Goal: Task Accomplishment & Management: Use online tool/utility

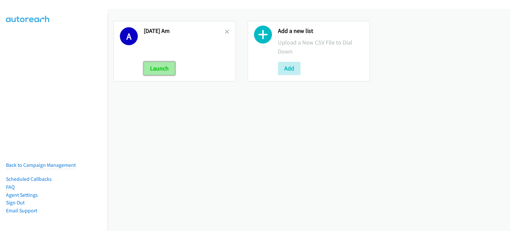
click at [156, 67] on button "Launch" at bounding box center [159, 68] width 31 height 13
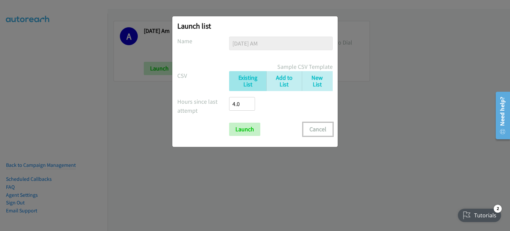
click at [322, 128] on button "Cancel" at bounding box center [318, 129] width 30 height 13
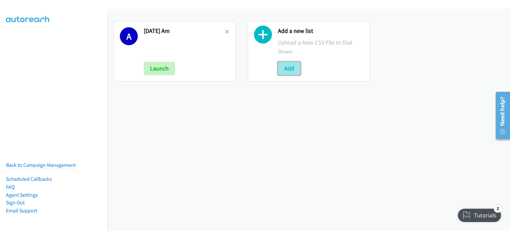
click at [290, 65] on button "Add" at bounding box center [289, 68] width 23 height 13
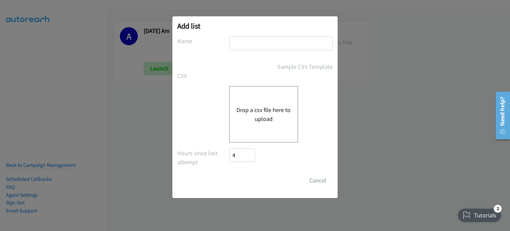
click at [269, 119] on button "Drop a csv file here to upload" at bounding box center [264, 114] width 54 height 18
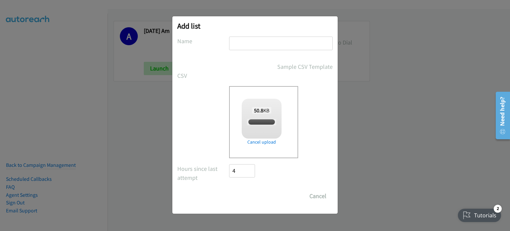
checkbox input "true"
click at [278, 39] on input "text" at bounding box center [281, 44] width 104 height 14
type input "[DATE] pm"
click at [251, 195] on input "Save List" at bounding box center [246, 195] width 35 height 13
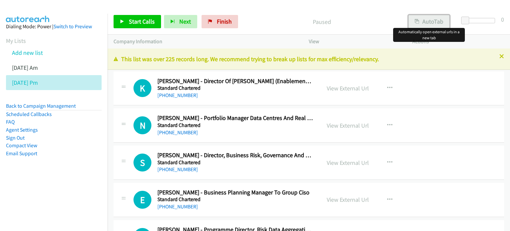
click at [425, 25] on button "AutoTab" at bounding box center [429, 21] width 41 height 13
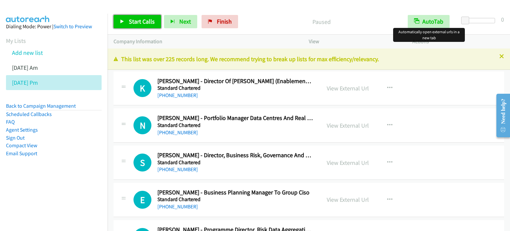
click at [148, 24] on span "Start Calls" at bounding box center [142, 22] width 26 height 8
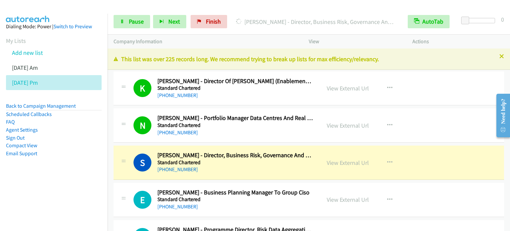
click at [141, 13] on div "Start Calls Pause Next Finish Dialing Simon Filtness - Director, Business Risk,…" at bounding box center [309, 22] width 403 height 26
click at [138, 20] on span "Pause" at bounding box center [136, 22] width 15 height 8
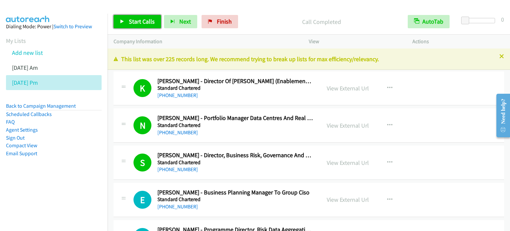
click at [141, 22] on span "Start Calls" at bounding box center [142, 22] width 26 height 8
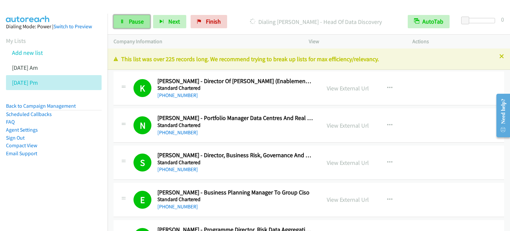
click at [141, 21] on span "Pause" at bounding box center [136, 22] width 15 height 8
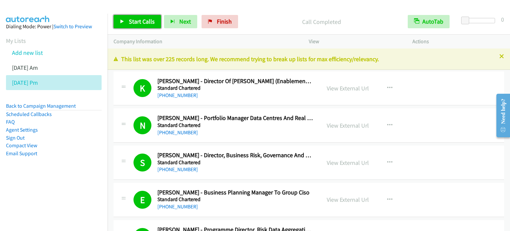
click at [145, 21] on span "Start Calls" at bounding box center [142, 22] width 26 height 8
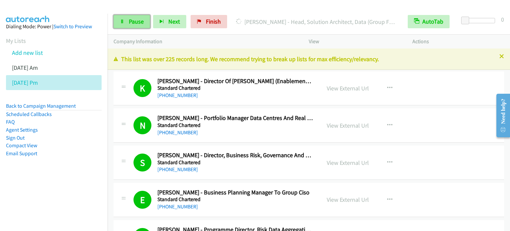
click at [137, 21] on span "Pause" at bounding box center [136, 22] width 15 height 8
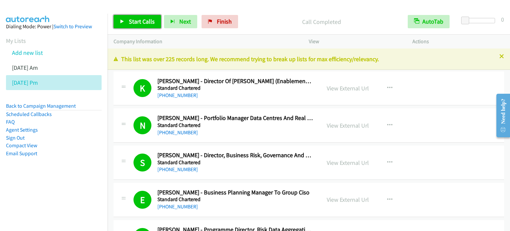
click at [136, 21] on span "Start Calls" at bounding box center [142, 22] width 26 height 8
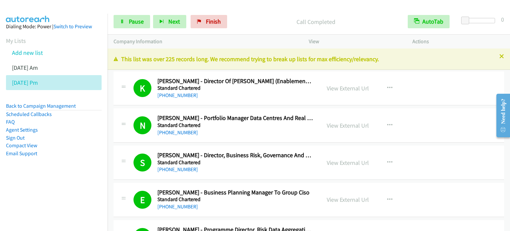
click at [44, 174] on aside "Dialing Mode: Power | Switch to Preview My Lists Add new list Aug 11 Am Aug 11 …" at bounding box center [54, 101] width 108 height 174
click at [132, 22] on span "Pause" at bounding box center [136, 22] width 15 height 8
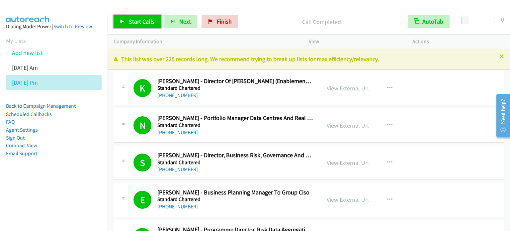
click at [144, 20] on span "Start Calls" at bounding box center [142, 22] width 26 height 8
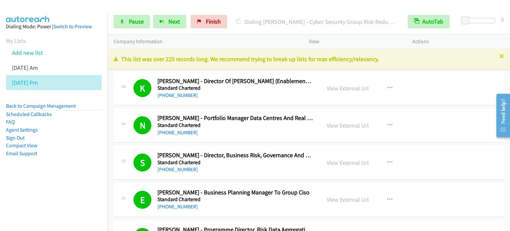
click at [87, 152] on li "Email Support" at bounding box center [54, 154] width 96 height 8
click at [139, 20] on span "Pause" at bounding box center [136, 22] width 15 height 8
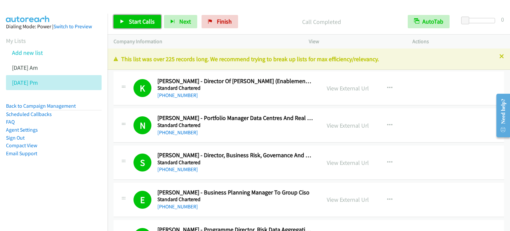
click at [139, 24] on span "Start Calls" at bounding box center [142, 22] width 26 height 8
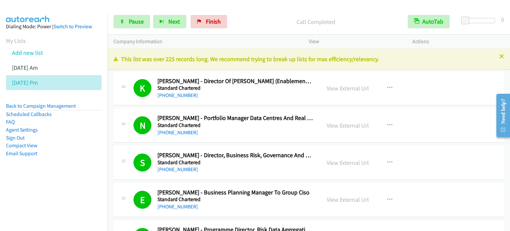
click at [88, 171] on aside "Dialing Mode: Power | Switch to Preview My Lists Add new list Aug 11 Am Aug 11 …" at bounding box center [54, 101] width 108 height 174
click at [125, 23] on link "Pause" at bounding box center [132, 21] width 37 height 13
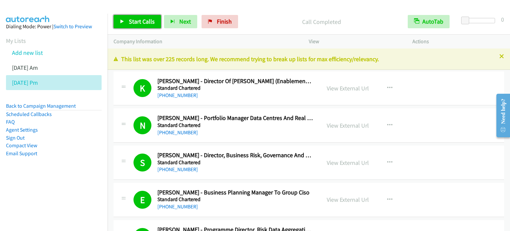
click at [140, 20] on span "Start Calls" at bounding box center [142, 22] width 26 height 8
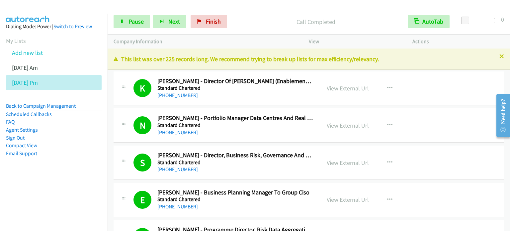
drag, startPoint x: 82, startPoint y: 174, endPoint x: 87, endPoint y: 156, distance: 18.1
click at [82, 174] on aside "Dialing Mode: Power | Switch to Preview My Lists Add new list Aug 11 Am Aug 11 …" at bounding box center [54, 101] width 108 height 174
click at [140, 21] on span "Pause" at bounding box center [136, 22] width 15 height 8
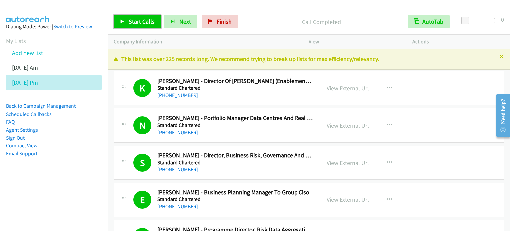
click at [140, 22] on span "Start Calls" at bounding box center [142, 22] width 26 height 8
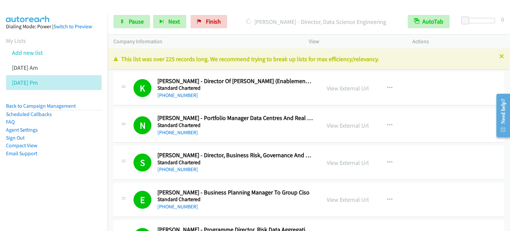
click at [51, 170] on aside "Dialing Mode: Power | Switch to Preview My Lists Add new list Aug 11 Am Aug 11 …" at bounding box center [54, 101] width 108 height 174
click at [133, 24] on span "Pause" at bounding box center [136, 22] width 15 height 8
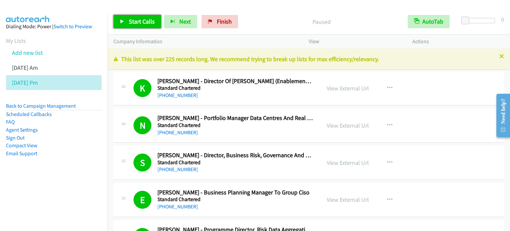
click at [146, 21] on span "Start Calls" at bounding box center [142, 22] width 26 height 8
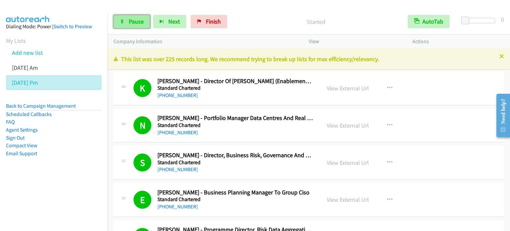
click at [132, 23] on span "Pause" at bounding box center [136, 22] width 15 height 8
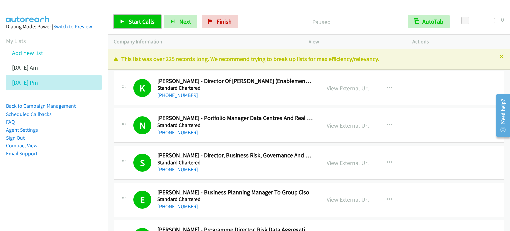
click at [132, 23] on span "Start Calls" at bounding box center [142, 22] width 26 height 8
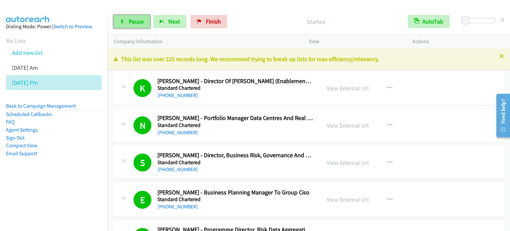
click at [136, 26] on link "Pause" at bounding box center [132, 21] width 37 height 13
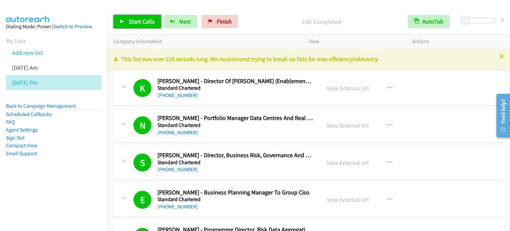
click at [143, 20] on span "Start Calls" at bounding box center [142, 22] width 26 height 8
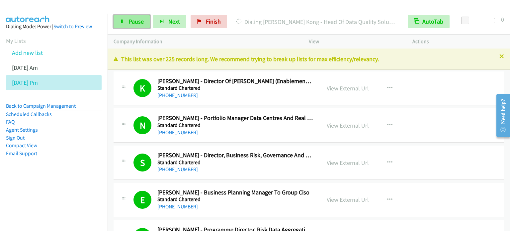
click at [125, 24] on link "Pause" at bounding box center [132, 21] width 37 height 13
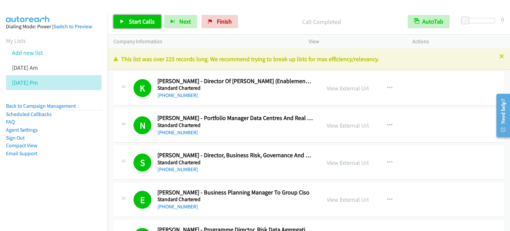
click at [149, 18] on span "Start Calls" at bounding box center [142, 22] width 26 height 8
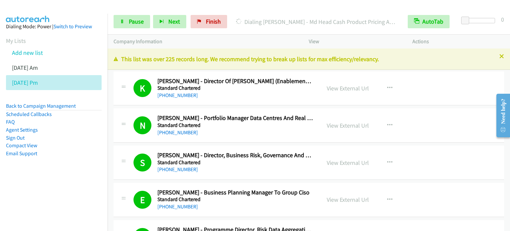
click at [15, 192] on nav "Dialing Mode: Power | Switch to Preview My Lists Add new list Aug 11 Am Aug 11 …" at bounding box center [54, 129] width 108 height 231
click at [133, 19] on span "Pause" at bounding box center [136, 22] width 15 height 8
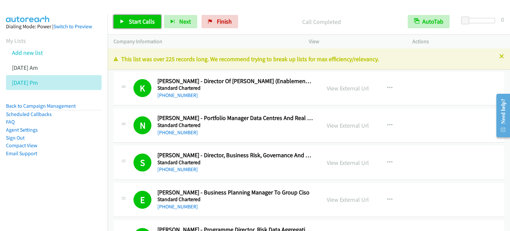
click at [138, 20] on span "Start Calls" at bounding box center [142, 22] width 26 height 8
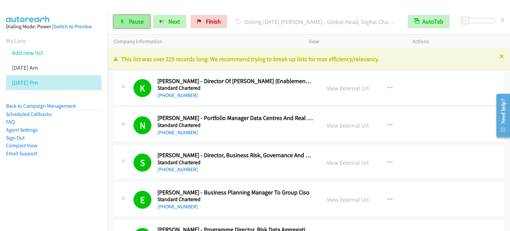
click at [130, 23] on span "Pause" at bounding box center [136, 22] width 15 height 8
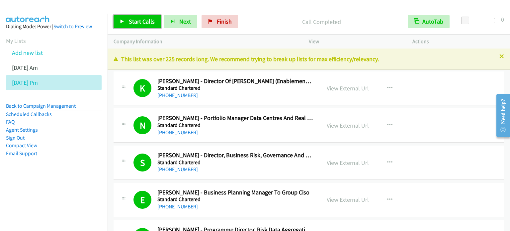
click at [148, 24] on span "Start Calls" at bounding box center [142, 22] width 26 height 8
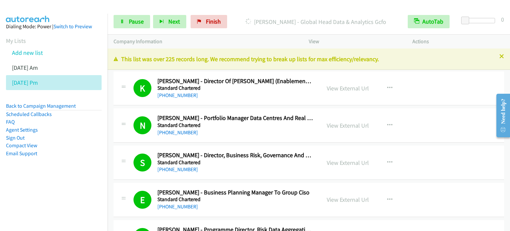
click at [89, 166] on aside "Dialing Mode: Power | Switch to Preview My Lists Add new list Aug 11 Am Aug 11 …" at bounding box center [54, 101] width 108 height 174
click at [131, 21] on span "Pause" at bounding box center [136, 22] width 15 height 8
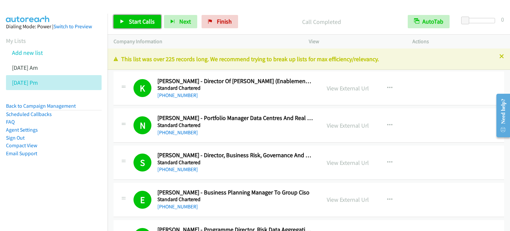
click at [133, 22] on span "Start Calls" at bounding box center [142, 22] width 26 height 8
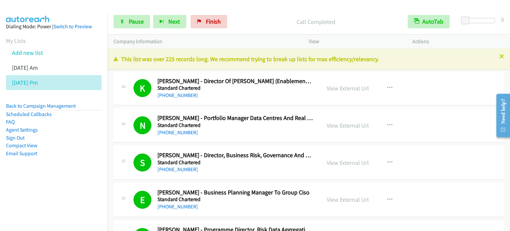
click at [89, 154] on li "Email Support" at bounding box center [54, 154] width 96 height 8
click at [135, 21] on span "Pause" at bounding box center [136, 22] width 15 height 8
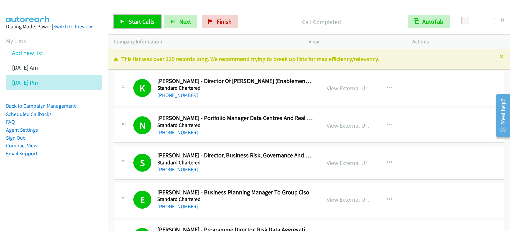
click at [143, 21] on span "Start Calls" at bounding box center [142, 22] width 26 height 8
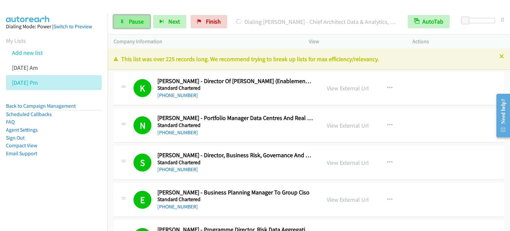
click at [134, 27] on link "Pause" at bounding box center [132, 21] width 37 height 13
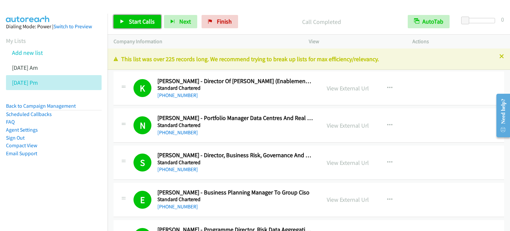
click at [130, 21] on span "Start Calls" at bounding box center [142, 22] width 26 height 8
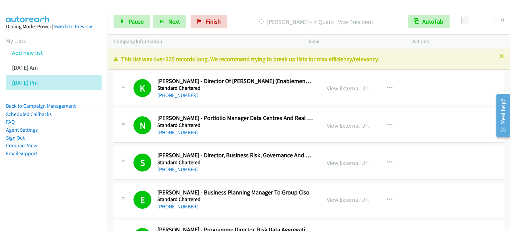
click at [71, 166] on aside "Dialing Mode: Power | Switch to Preview My Lists Add new list Aug 11 Am Aug 11 …" at bounding box center [54, 101] width 108 height 174
click at [76, 176] on aside "Dialing Mode: Power | Switch to Preview My Lists Add new list Aug 11 Am Aug 11 …" at bounding box center [54, 101] width 108 height 174
click at [72, 175] on aside "Dialing Mode: Power | Switch to Preview My Lists Add new list Aug 11 Am Aug 11 …" at bounding box center [54, 101] width 108 height 174
click at [135, 20] on span "Pause" at bounding box center [136, 22] width 15 height 8
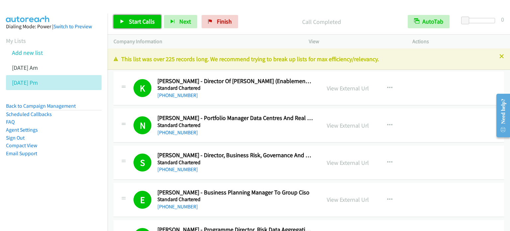
drag, startPoint x: 136, startPoint y: 17, endPoint x: 157, endPoint y: 9, distance: 23.3
click at [136, 18] on span "Start Calls" at bounding box center [142, 22] width 26 height 8
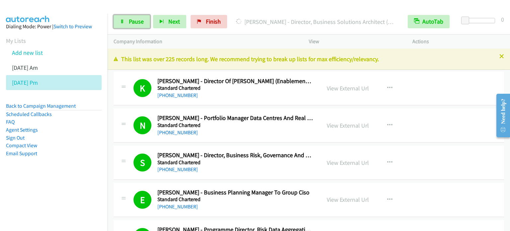
drag, startPoint x: 135, startPoint y: 16, endPoint x: 282, endPoint y: 171, distance: 214.6
click at [135, 16] on link "Pause" at bounding box center [132, 21] width 37 height 13
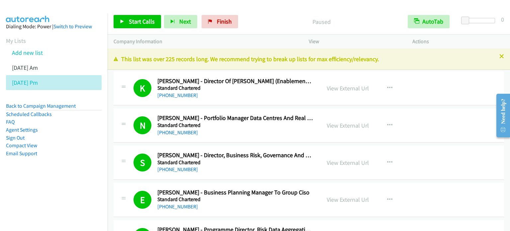
click at [76, 123] on li "FAQ" at bounding box center [54, 122] width 96 height 8
click at [145, 21] on span "Start Calls" at bounding box center [142, 22] width 26 height 8
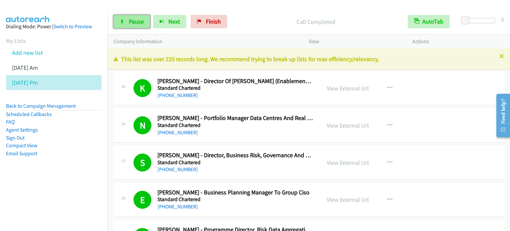
click at [133, 23] on span "Pause" at bounding box center [136, 22] width 15 height 8
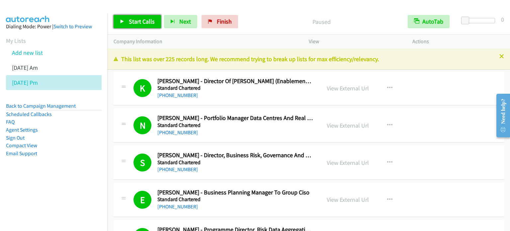
click at [133, 23] on span "Start Calls" at bounding box center [142, 22] width 26 height 8
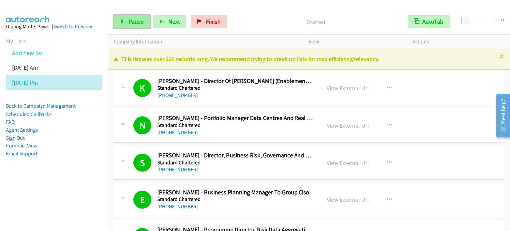
click at [142, 20] on span "Pause" at bounding box center [136, 22] width 15 height 8
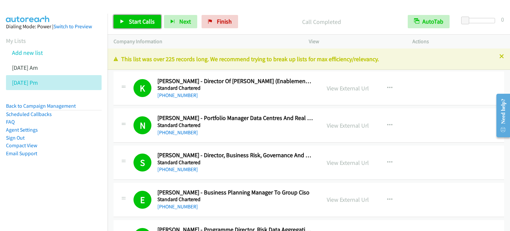
click at [146, 18] on span "Start Calls" at bounding box center [142, 22] width 26 height 8
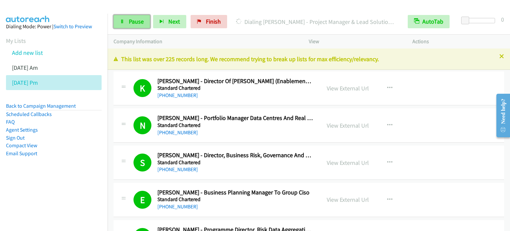
click at [137, 20] on span "Pause" at bounding box center [136, 22] width 15 height 8
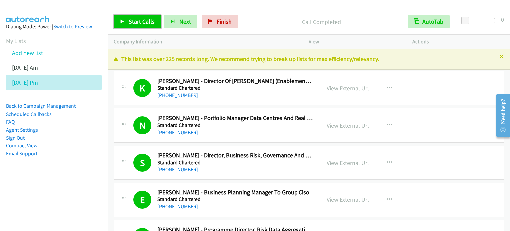
click at [136, 27] on link "Start Calls" at bounding box center [138, 21] width 48 height 13
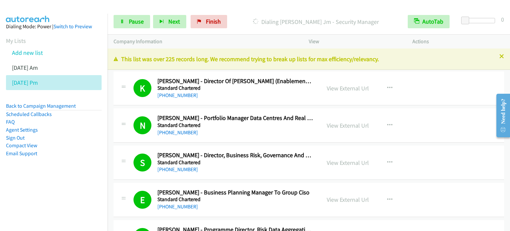
click at [59, 164] on aside "Dialing Mode: Power | Switch to Preview My Lists Add new list Aug 11 Am Aug 11 …" at bounding box center [54, 101] width 108 height 174
click at [140, 18] on span "Pause" at bounding box center [136, 22] width 15 height 8
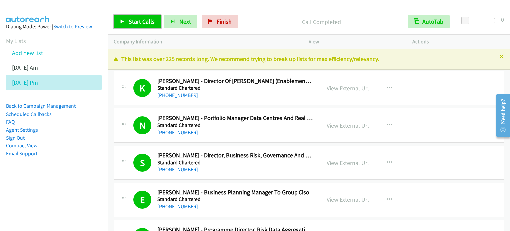
click at [144, 21] on span "Start Calls" at bounding box center [142, 22] width 26 height 8
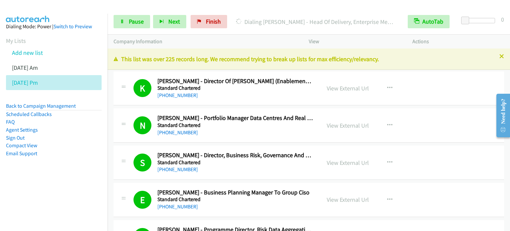
click at [51, 195] on nav "Dialing Mode: Power | Switch to Preview My Lists Add new list Aug 11 Am Aug 11 …" at bounding box center [54, 129] width 108 height 231
click at [135, 25] on span "Pause" at bounding box center [136, 22] width 15 height 8
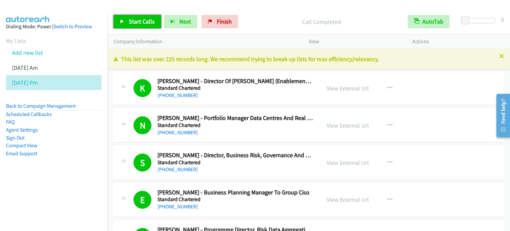
click at [148, 16] on link "Start Calls" at bounding box center [138, 21] width 48 height 13
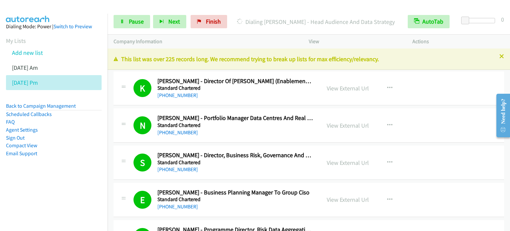
drag, startPoint x: 45, startPoint y: 159, endPoint x: 173, endPoint y: 58, distance: 162.5
click at [46, 160] on aside "Dialing Mode: Power | Switch to Preview My Lists Add new list Aug 11 Am Aug 11 …" at bounding box center [54, 101] width 108 height 174
click at [141, 18] on span "Pause" at bounding box center [136, 22] width 15 height 8
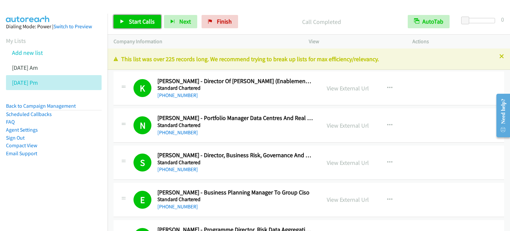
click at [141, 21] on span "Start Calls" at bounding box center [142, 22] width 26 height 8
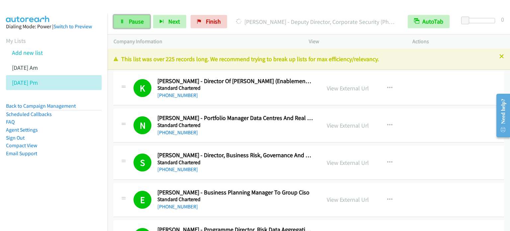
click at [125, 21] on link "Pause" at bounding box center [132, 21] width 37 height 13
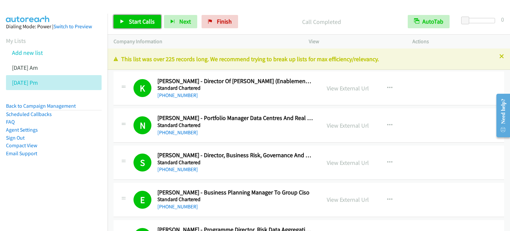
click at [143, 20] on span "Start Calls" at bounding box center [142, 22] width 26 height 8
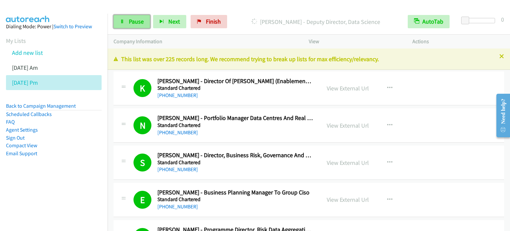
click at [137, 18] on span "Pause" at bounding box center [136, 22] width 15 height 8
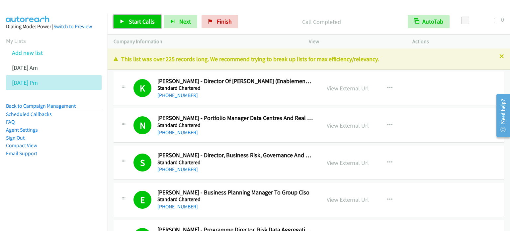
click at [143, 20] on span "Start Calls" at bounding box center [142, 22] width 26 height 8
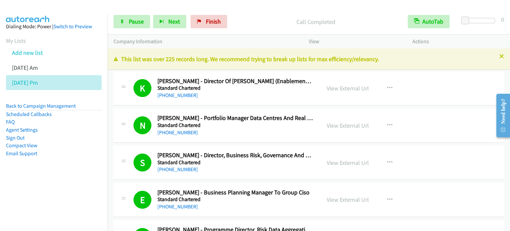
click at [72, 171] on aside "Dialing Mode: Power | Switch to Preview My Lists Add new list Aug 11 Am Aug 11 …" at bounding box center [54, 101] width 108 height 174
click at [133, 19] on span "Pause" at bounding box center [136, 22] width 15 height 8
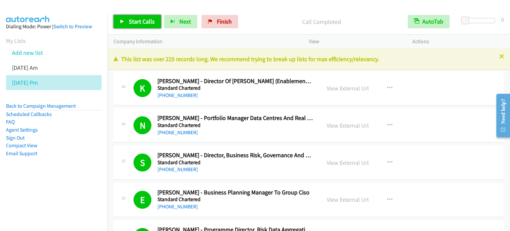
click at [150, 24] on span "Start Calls" at bounding box center [142, 22] width 26 height 8
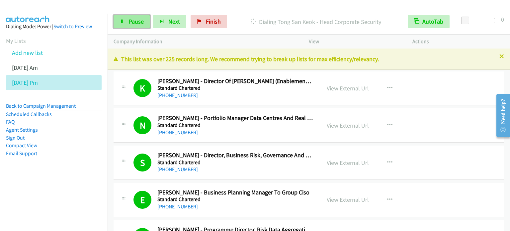
click at [134, 18] on span "Pause" at bounding box center [136, 22] width 15 height 8
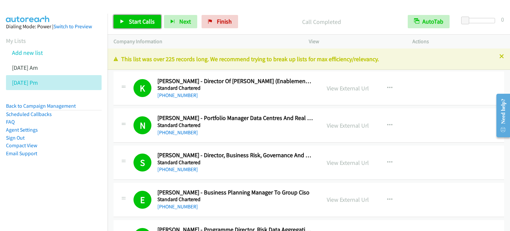
click at [134, 22] on span "Start Calls" at bounding box center [142, 22] width 26 height 8
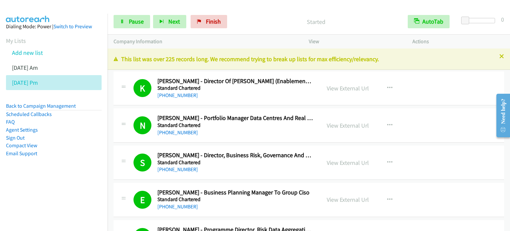
click at [75, 158] on aside "Dialing Mode: Power | Switch to Preview My Lists Add new list Aug 11 Am Aug 11 …" at bounding box center [54, 101] width 108 height 174
click at [136, 22] on span "Pause" at bounding box center [136, 22] width 15 height 8
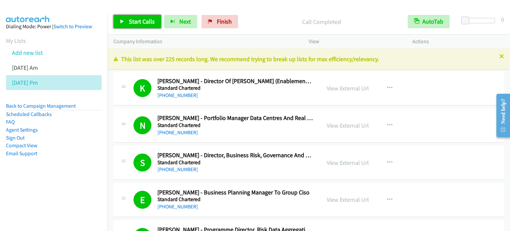
click at [137, 21] on span "Start Calls" at bounding box center [142, 22] width 26 height 8
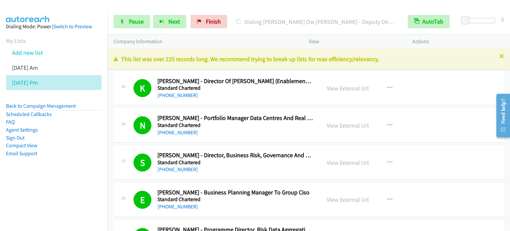
click at [84, 206] on nav "Dialing Mode: Power | Switch to Preview My Lists Add new list Aug 11 Am Aug 11 …" at bounding box center [54, 129] width 108 height 231
click at [141, 20] on span "Pause" at bounding box center [136, 22] width 15 height 8
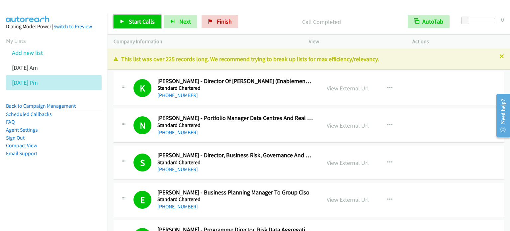
click at [144, 18] on span "Start Calls" at bounding box center [142, 22] width 26 height 8
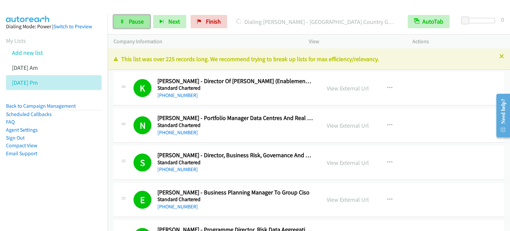
click at [128, 22] on link "Pause" at bounding box center [132, 21] width 37 height 13
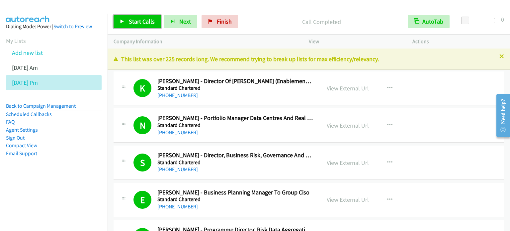
click at [147, 20] on span "Start Calls" at bounding box center [142, 22] width 26 height 8
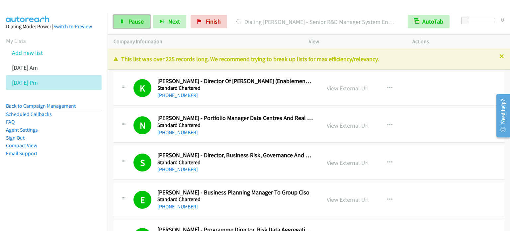
click at [130, 22] on span "Pause" at bounding box center [136, 22] width 15 height 8
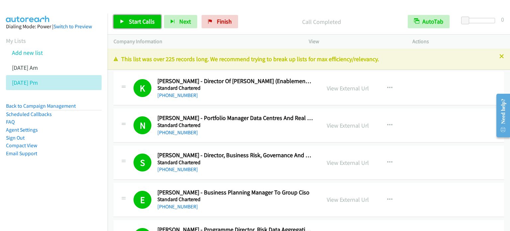
click at [140, 24] on span "Start Calls" at bounding box center [142, 22] width 26 height 8
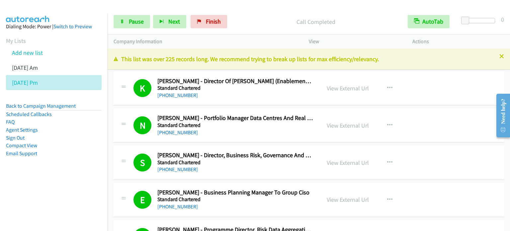
click at [56, 184] on aside "Dialing Mode: Power | Switch to Preview My Lists Add new list Aug 11 Am Aug 11 …" at bounding box center [54, 101] width 108 height 174
click at [129, 26] on link "Pause" at bounding box center [132, 21] width 37 height 13
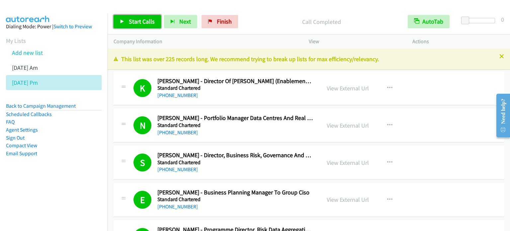
click at [131, 19] on span "Start Calls" at bounding box center [142, 22] width 26 height 8
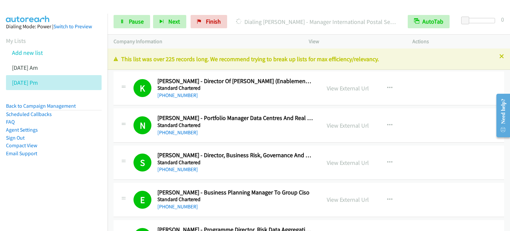
click at [25, 179] on aside "Dialing Mode: Power | Switch to Preview My Lists Add new list Aug 11 Am Aug 11 …" at bounding box center [54, 101] width 108 height 174
click at [37, 191] on nav "Dialing Mode: Power | Switch to Preview My Lists Add new list Aug 11 Am Aug 11 …" at bounding box center [54, 129] width 108 height 231
click at [134, 22] on span "Pause" at bounding box center [136, 22] width 15 height 8
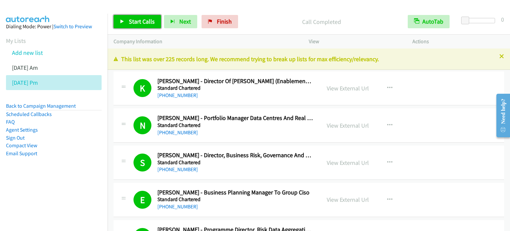
click at [148, 18] on span "Start Calls" at bounding box center [142, 22] width 26 height 8
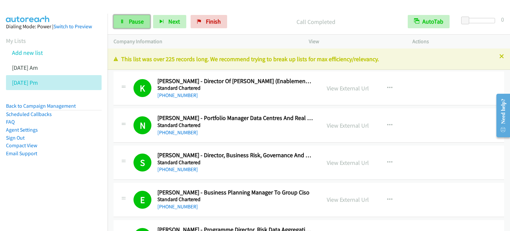
click at [148, 18] on link "Pause" at bounding box center [132, 21] width 37 height 13
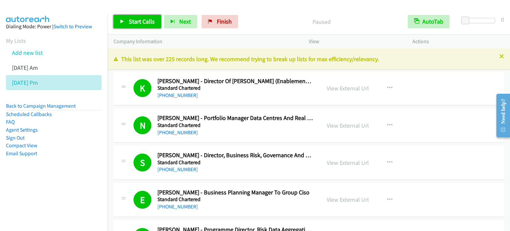
click at [145, 24] on span "Start Calls" at bounding box center [142, 22] width 26 height 8
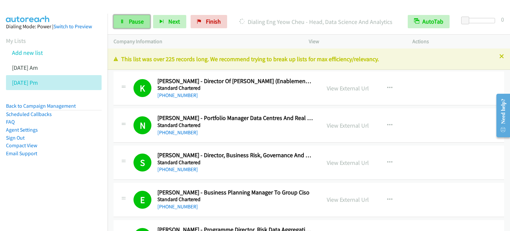
click at [133, 22] on span "Pause" at bounding box center [136, 22] width 15 height 8
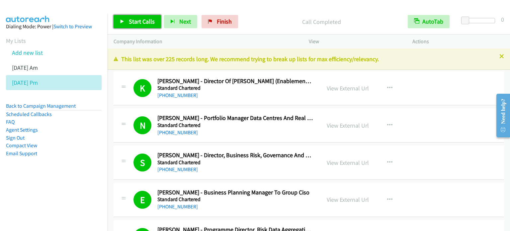
click at [141, 20] on span "Start Calls" at bounding box center [142, 22] width 26 height 8
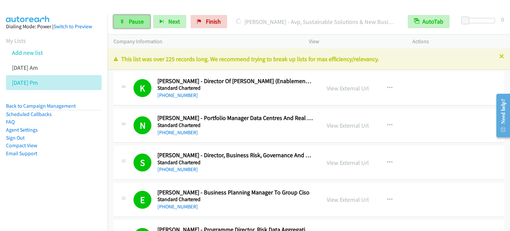
click at [136, 21] on span "Pause" at bounding box center [136, 22] width 15 height 8
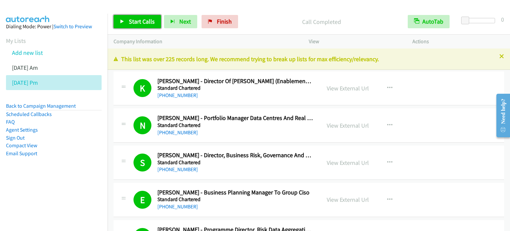
click at [142, 19] on span "Start Calls" at bounding box center [142, 22] width 26 height 8
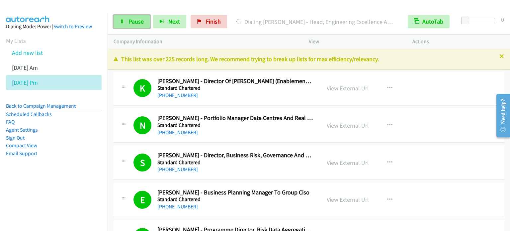
click at [137, 23] on span "Pause" at bounding box center [136, 22] width 15 height 8
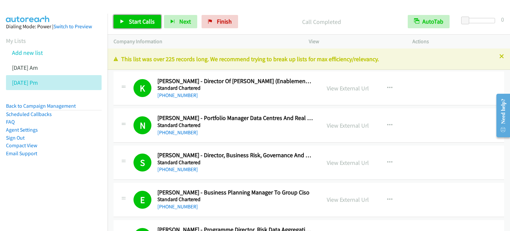
click at [134, 24] on span "Start Calls" at bounding box center [142, 22] width 26 height 8
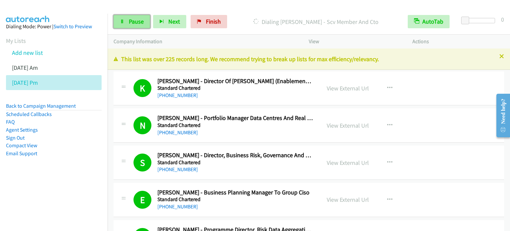
click at [133, 21] on span "Pause" at bounding box center [136, 22] width 15 height 8
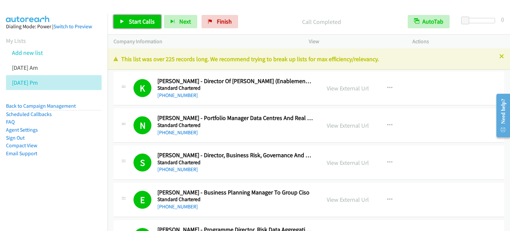
click at [142, 20] on span "Start Calls" at bounding box center [142, 22] width 26 height 8
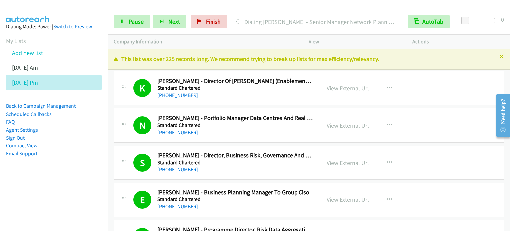
click at [32, 191] on nav "Dialing Mode: Power | Switch to Preview My Lists Add new list Aug 11 Am Aug 11 …" at bounding box center [54, 129] width 108 height 231
click at [60, 188] on nav "Dialing Mode: Power | Switch to Preview My Lists Add new list Aug 11 Am Aug 11 …" at bounding box center [54, 129] width 108 height 231
click at [74, 190] on nav "Dialing Mode: Power | Switch to Preview My Lists Add new list Aug 11 Am Aug 11 …" at bounding box center [54, 129] width 108 height 231
click at [72, 171] on aside "Dialing Mode: Power | Switch to Preview My Lists Add new list Aug 11 Am Aug 11 …" at bounding box center [54, 101] width 108 height 174
click at [127, 24] on link "Pause" at bounding box center [132, 21] width 37 height 13
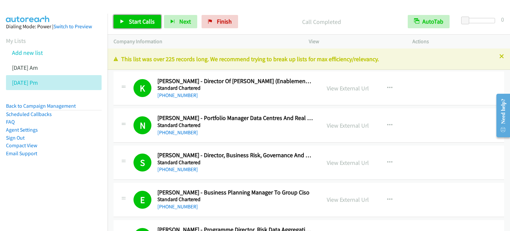
click at [145, 22] on span "Start Calls" at bounding box center [142, 22] width 26 height 8
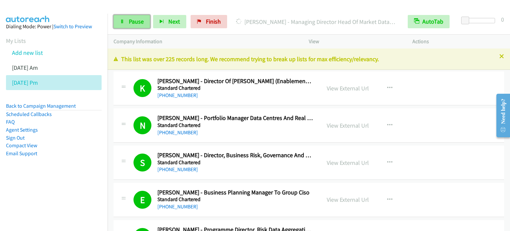
click at [134, 21] on span "Pause" at bounding box center [136, 22] width 15 height 8
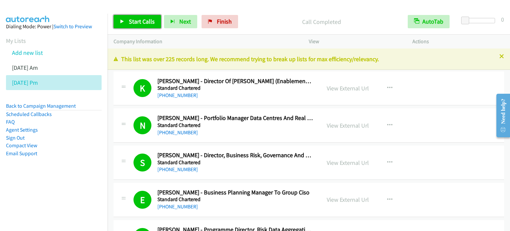
click at [136, 23] on span "Start Calls" at bounding box center [142, 22] width 26 height 8
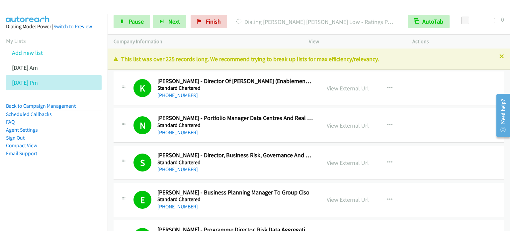
click at [0, 186] on aside "Dialing Mode: Power | Switch to Preview My Lists Add new list Aug 11 Am Aug 11 …" at bounding box center [54, 101] width 108 height 174
click at [136, 22] on span "Pause" at bounding box center [136, 22] width 15 height 8
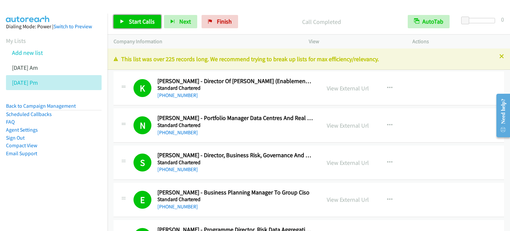
click at [130, 22] on span "Start Calls" at bounding box center [142, 22] width 26 height 8
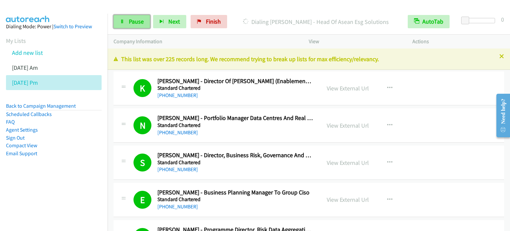
click at [142, 22] on span "Pause" at bounding box center [136, 22] width 15 height 8
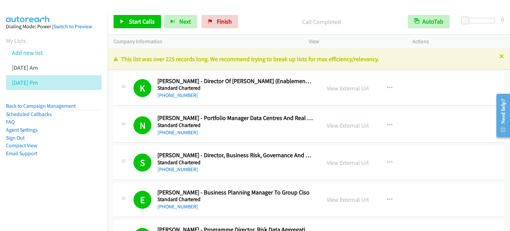
drag, startPoint x: 43, startPoint y: 164, endPoint x: 134, endPoint y: 12, distance: 178.0
click at [45, 154] on aside "Dialing Mode: Power | Switch to Preview My Lists Add new list Aug 11 Am Aug 11 …" at bounding box center [54, 101] width 108 height 174
click at [135, 20] on span "Start Calls" at bounding box center [142, 22] width 26 height 8
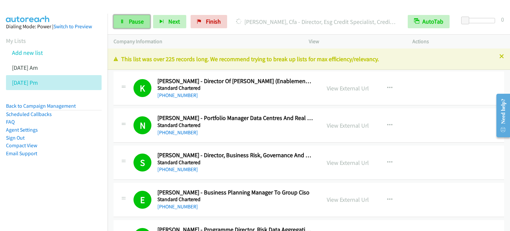
click at [142, 25] on link "Pause" at bounding box center [132, 21] width 37 height 13
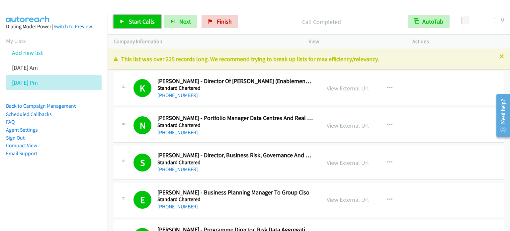
click at [137, 24] on span "Start Calls" at bounding box center [142, 22] width 26 height 8
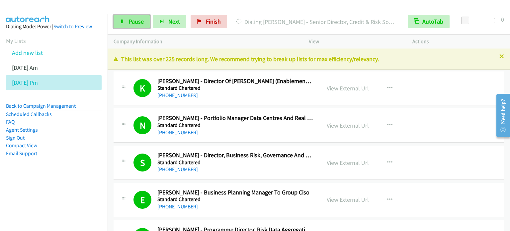
click at [137, 18] on span "Pause" at bounding box center [136, 22] width 15 height 8
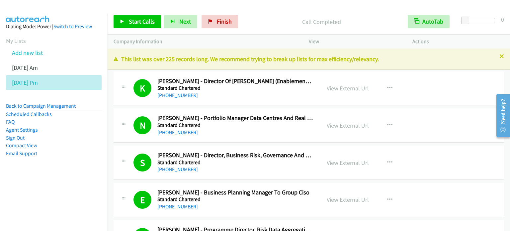
click at [63, 171] on aside "Dialing Mode: Power | Switch to Preview My Lists Add new list Aug 11 Am Aug 11 …" at bounding box center [54, 101] width 108 height 174
click at [151, 16] on link "Start Calls" at bounding box center [138, 21] width 48 height 13
click at [151, 16] on div "Start Calls Pause Next Finish" at bounding box center [178, 21] width 128 height 13
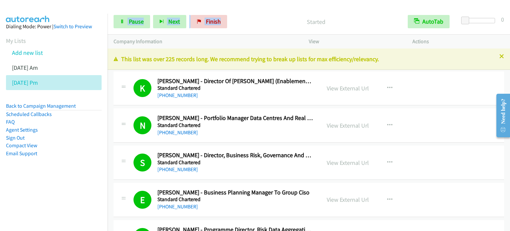
click at [151, 16] on div "Start Calls Pause Next Finish" at bounding box center [172, 21] width 117 height 13
click at [57, 170] on aside "Dialing Mode: Power | Switch to Preview My Lists Add new list Aug 11 Am Aug 11 …" at bounding box center [54, 101] width 108 height 174
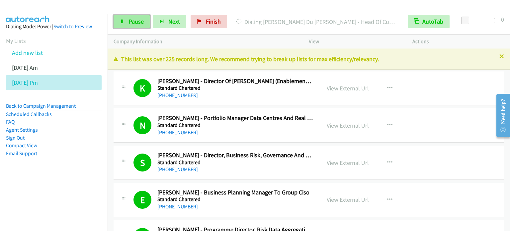
click at [134, 22] on span "Pause" at bounding box center [136, 22] width 15 height 8
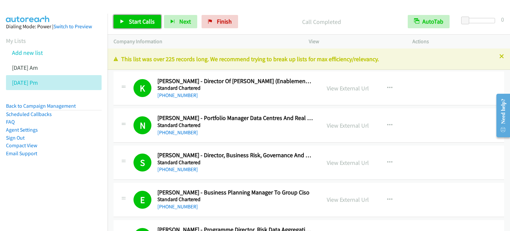
click at [146, 20] on span "Start Calls" at bounding box center [142, 22] width 26 height 8
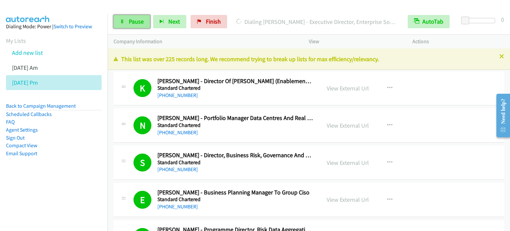
click at [136, 20] on span "Pause" at bounding box center [136, 22] width 15 height 8
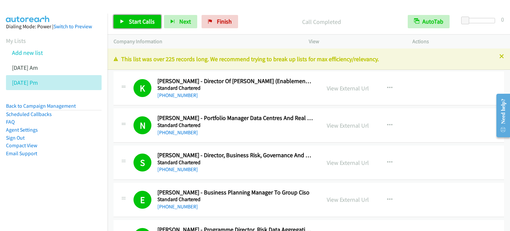
click at [141, 16] on link "Start Calls" at bounding box center [138, 21] width 48 height 13
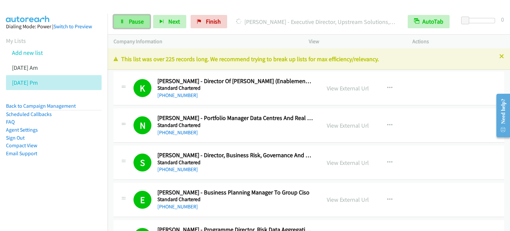
click at [135, 22] on span "Pause" at bounding box center [136, 22] width 15 height 8
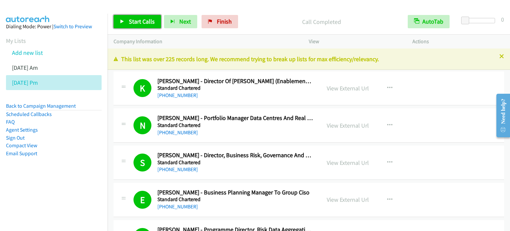
click at [143, 18] on span "Start Calls" at bounding box center [142, 22] width 26 height 8
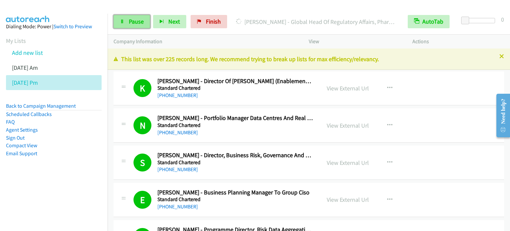
click at [130, 25] on link "Pause" at bounding box center [132, 21] width 37 height 13
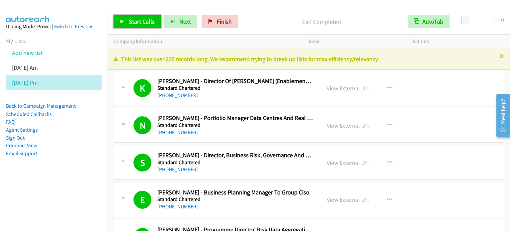
click at [142, 21] on span "Start Calls" at bounding box center [142, 22] width 26 height 8
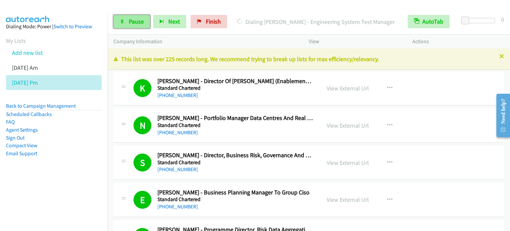
click at [139, 21] on span "Pause" at bounding box center [136, 22] width 15 height 8
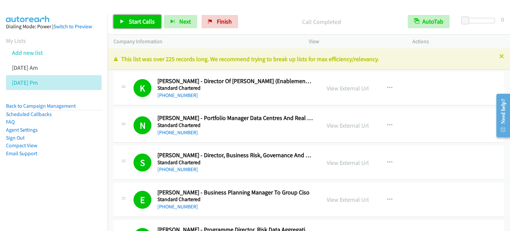
click at [151, 21] on span "Start Calls" at bounding box center [142, 22] width 26 height 8
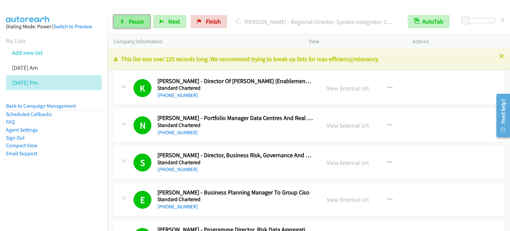
click at [140, 20] on span "Pause" at bounding box center [136, 22] width 15 height 8
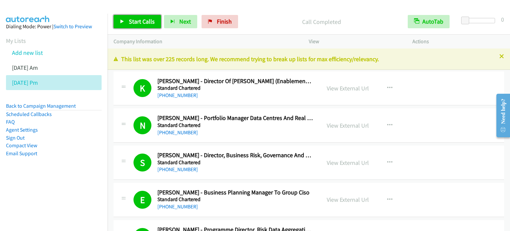
click at [151, 16] on link "Start Calls" at bounding box center [138, 21] width 48 height 13
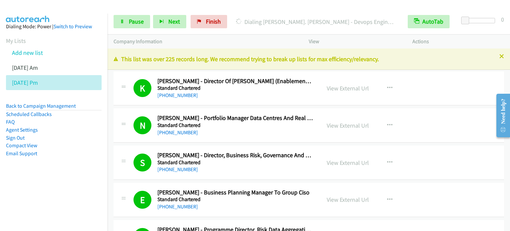
drag, startPoint x: 55, startPoint y: 182, endPoint x: 91, endPoint y: 129, distance: 64.1
click at [56, 184] on aside "Dialing Mode: Power | Switch to Preview My Lists Add new list Aug 11 Am Aug 11 …" at bounding box center [54, 101] width 108 height 174
click at [138, 20] on span "Pause" at bounding box center [136, 22] width 15 height 8
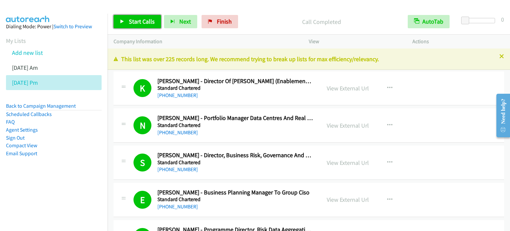
click at [141, 20] on span "Start Calls" at bounding box center [142, 22] width 26 height 8
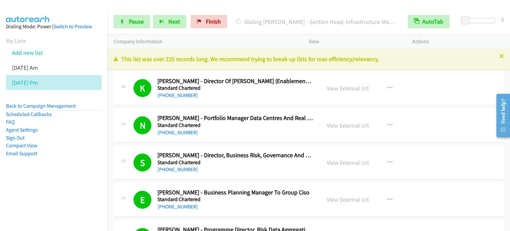
click at [68, 164] on aside "Dialing Mode: Power | Switch to Preview My Lists Add new list Aug 11 Am Aug 11 …" at bounding box center [54, 101] width 108 height 174
click at [129, 24] on span "Pause" at bounding box center [136, 22] width 15 height 8
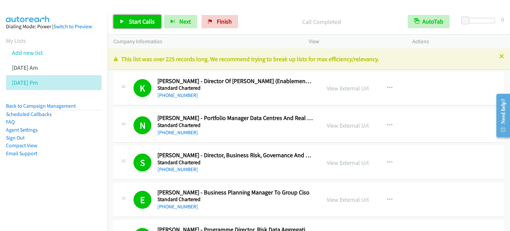
click at [148, 22] on span "Start Calls" at bounding box center [142, 22] width 26 height 8
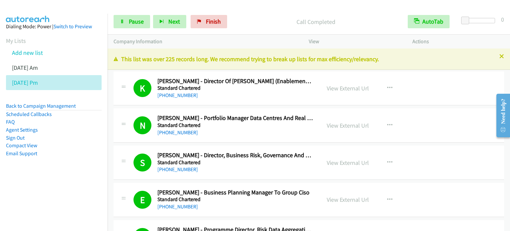
drag, startPoint x: 88, startPoint y: 181, endPoint x: 92, endPoint y: 172, distance: 9.6
click at [88, 182] on aside "Dialing Mode: Power | Switch to Preview My Lists Add new list Aug 11 Am Aug 11 …" at bounding box center [54, 101] width 108 height 174
click at [140, 20] on span "Pause" at bounding box center [136, 22] width 15 height 8
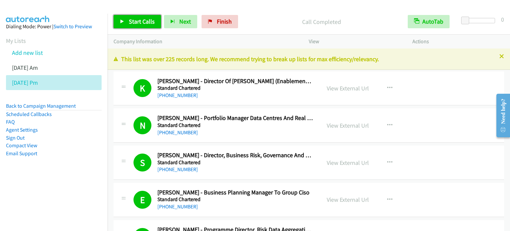
click at [134, 18] on span "Start Calls" at bounding box center [142, 22] width 26 height 8
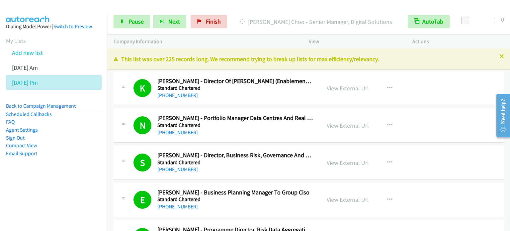
click at [69, 166] on aside "Dialing Mode: Power | Switch to Preview My Lists Add new list Aug 11 Am Aug 11 …" at bounding box center [54, 101] width 108 height 174
click at [139, 21] on span "Pause" at bounding box center [136, 22] width 15 height 8
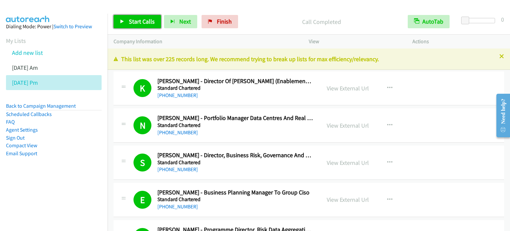
drag, startPoint x: 138, startPoint y: 22, endPoint x: 173, endPoint y: 8, distance: 37.3
click at [138, 22] on span "Start Calls" at bounding box center [142, 22] width 26 height 8
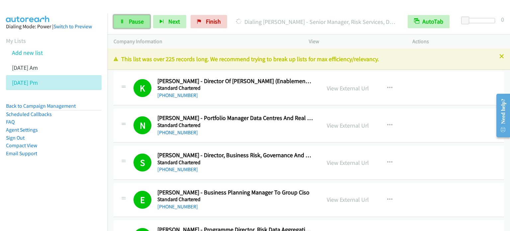
click at [132, 21] on span "Pause" at bounding box center [136, 22] width 15 height 8
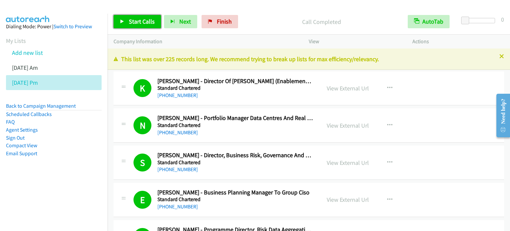
click at [147, 21] on span "Start Calls" at bounding box center [142, 22] width 26 height 8
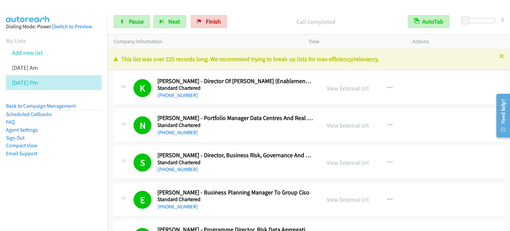
click at [77, 171] on aside "Dialing Mode: Power | Switch to Preview My Lists Add new list Aug 11 Am Aug 11 …" at bounding box center [54, 101] width 108 height 174
click at [148, 16] on link "Pause" at bounding box center [132, 21] width 37 height 13
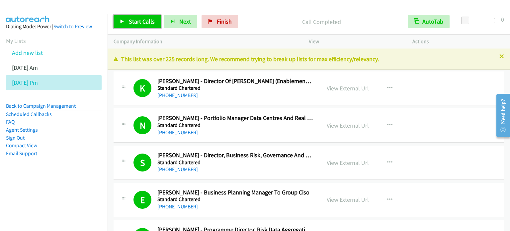
click at [129, 23] on span "Start Calls" at bounding box center [142, 22] width 26 height 8
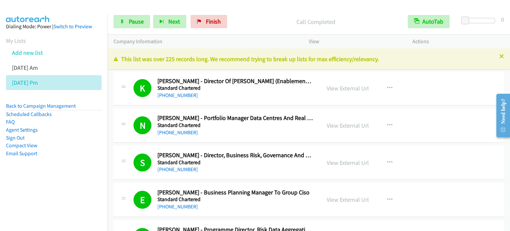
click at [69, 179] on aside "Dialing Mode: Power | Switch to Preview My Lists Add new list Aug 11 Am Aug 11 …" at bounding box center [54, 101] width 108 height 174
click at [138, 20] on span "Pause" at bounding box center [136, 22] width 15 height 8
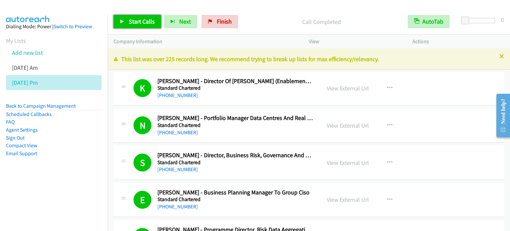
click at [135, 20] on span "Start Calls" at bounding box center [142, 22] width 26 height 8
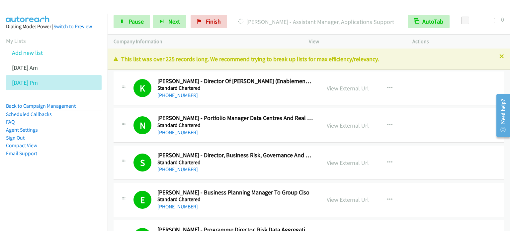
click at [84, 147] on li "Compact View" at bounding box center [54, 146] width 96 height 8
click at [138, 19] on span "Pause" at bounding box center [136, 22] width 15 height 8
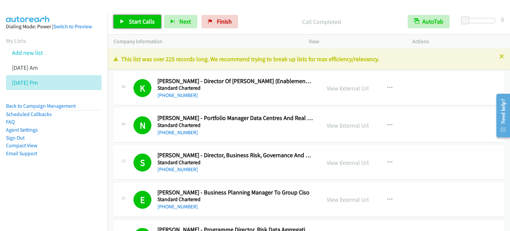
drag, startPoint x: 148, startPoint y: 24, endPoint x: 182, endPoint y: 3, distance: 40.2
click at [148, 24] on span "Start Calls" at bounding box center [142, 22] width 26 height 8
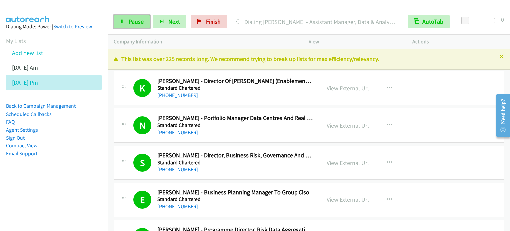
click at [138, 21] on span "Pause" at bounding box center [136, 22] width 15 height 8
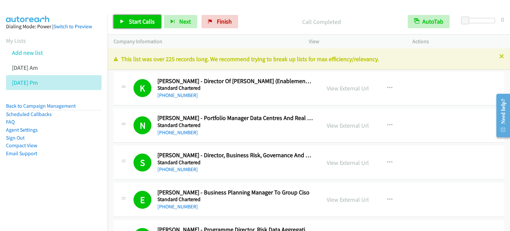
click at [136, 20] on span "Start Calls" at bounding box center [142, 22] width 26 height 8
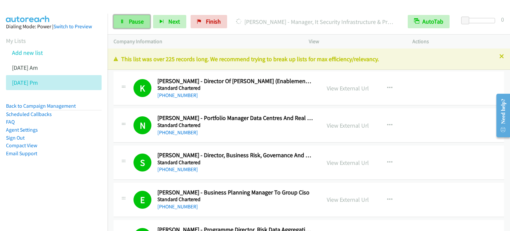
click at [131, 20] on span "Pause" at bounding box center [136, 22] width 15 height 8
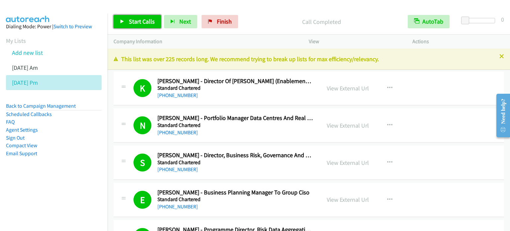
click at [146, 19] on span "Start Calls" at bounding box center [142, 22] width 26 height 8
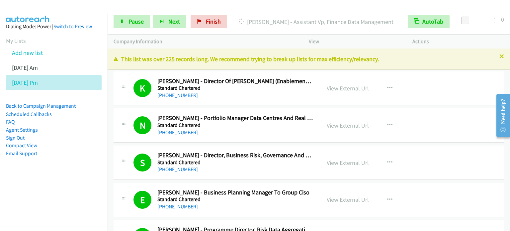
click at [48, 156] on li "Email Support" at bounding box center [54, 154] width 96 height 8
click at [136, 22] on span "Pause" at bounding box center [136, 22] width 15 height 8
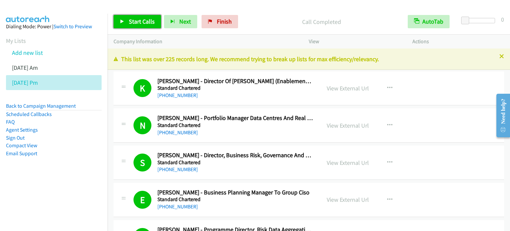
click at [143, 20] on span "Start Calls" at bounding box center [142, 22] width 26 height 8
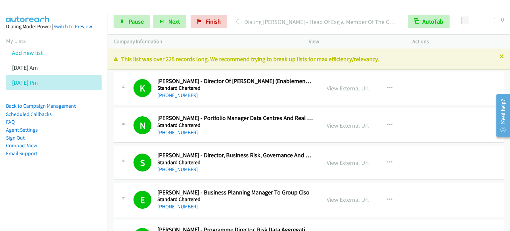
click at [95, 165] on aside "Dialing Mode: Power | Switch to Preview My Lists Add new list Aug 11 Am Aug 11 …" at bounding box center [54, 101] width 108 height 174
click at [133, 25] on span "Pause" at bounding box center [136, 22] width 15 height 8
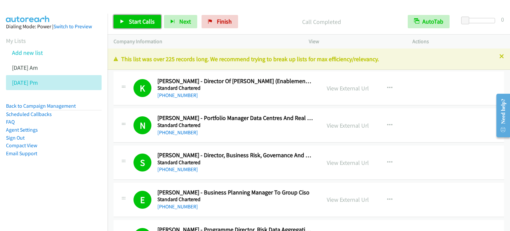
click at [146, 18] on span "Start Calls" at bounding box center [142, 22] width 26 height 8
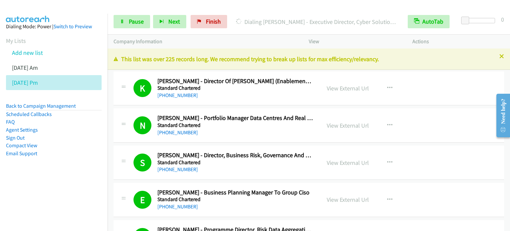
click at [57, 171] on aside "Dialing Mode: Power | Switch to Preview My Lists Add new list Aug 11 Am Aug 11 …" at bounding box center [54, 101] width 108 height 174
drag, startPoint x: 141, startPoint y: 21, endPoint x: 146, endPoint y: 21, distance: 4.7
click at [141, 21] on span "Pause" at bounding box center [136, 22] width 15 height 8
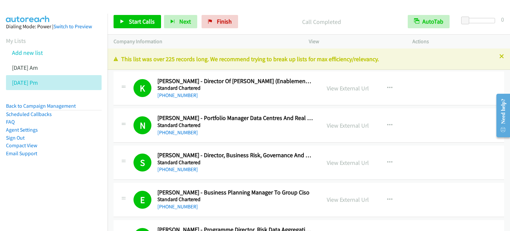
click at [135, 29] on div "Start Calls Pause Next Finish Call Completed AutoTab AutoTab 0" at bounding box center [309, 22] width 403 height 26
click at [136, 22] on span "Start Calls" at bounding box center [142, 22] width 26 height 8
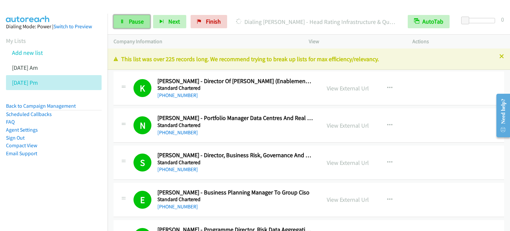
click at [133, 21] on span "Pause" at bounding box center [136, 22] width 15 height 8
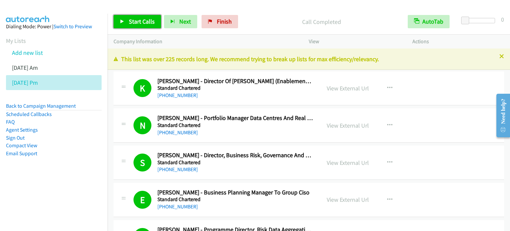
click at [140, 21] on span "Start Calls" at bounding box center [142, 22] width 26 height 8
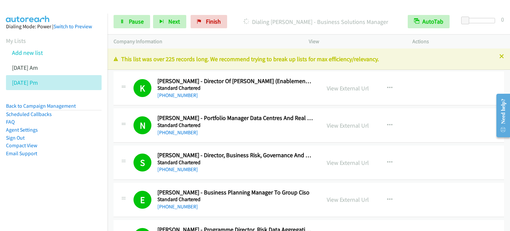
click at [90, 190] on nav "Dialing Mode: Power | Switch to Preview My Lists Add new list Aug 11 Am Aug 11 …" at bounding box center [54, 129] width 108 height 231
click at [130, 19] on span "Pause" at bounding box center [136, 22] width 15 height 8
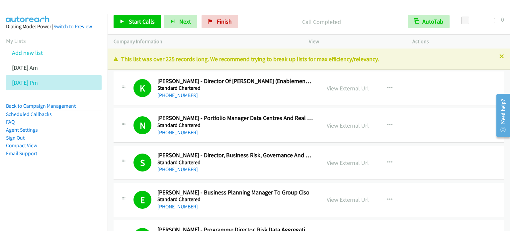
click at [47, 185] on aside "Dialing Mode: Power | Switch to Preview My Lists Add new list Aug 11 Am Aug 11 …" at bounding box center [54, 101] width 108 height 174
click at [372, 20] on p "Call Completed" at bounding box center [321, 21] width 149 height 9
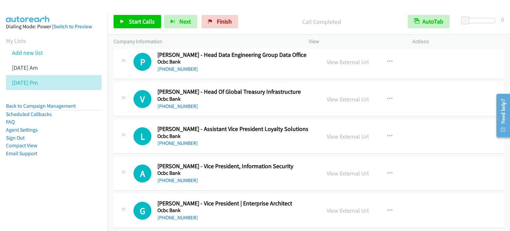
scroll to position [6580, 0]
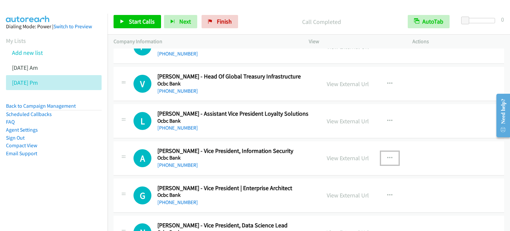
click at [389, 156] on icon "button" at bounding box center [389, 158] width 5 height 5
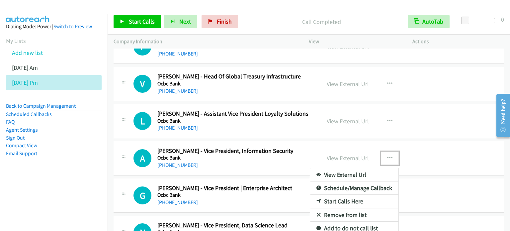
click at [340, 195] on link "Start Calls Here" at bounding box center [354, 201] width 88 height 13
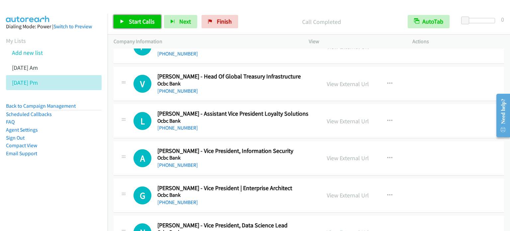
click at [137, 24] on span "Start Calls" at bounding box center [142, 22] width 26 height 8
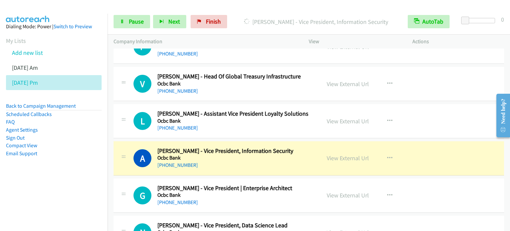
click at [62, 183] on aside "Dialing Mode: Power | Switch to Preview My Lists Add new list Aug 11 Am Aug 11 …" at bounding box center [54, 101] width 108 height 174
click at [129, 20] on span "Pause" at bounding box center [136, 22] width 15 height 8
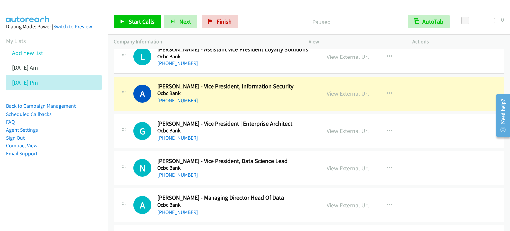
scroll to position [6647, 0]
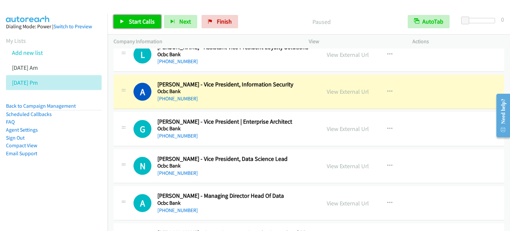
click at [134, 21] on span "Start Calls" at bounding box center [142, 22] width 26 height 8
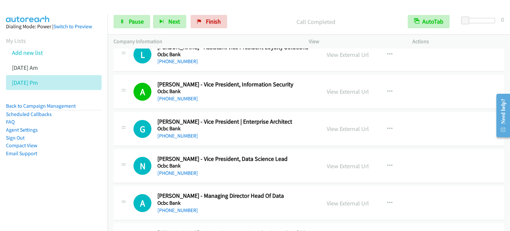
click at [77, 193] on nav "Dialing Mode: Power | Switch to Preview My Lists Add new list Aug 11 Am Aug 11 …" at bounding box center [54, 129] width 108 height 231
click at [76, 196] on nav "Dialing Mode: Power | Switch to Preview My Lists Add new list Aug 11 Am Aug 11 …" at bounding box center [54, 129] width 108 height 231
click at [60, 176] on aside "Dialing Mode: Power | Switch to Preview My Lists Add new list Aug 11 Am Aug 11 …" at bounding box center [54, 101] width 108 height 174
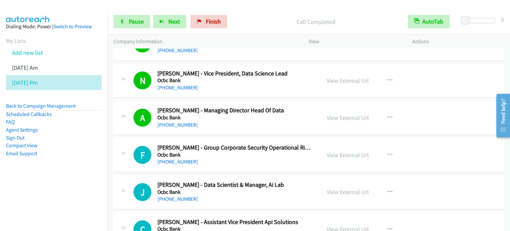
scroll to position [6746, 0]
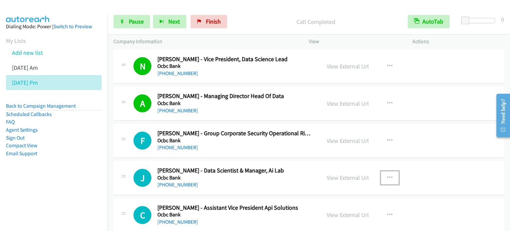
click at [387, 175] on icon "button" at bounding box center [389, 177] width 5 height 5
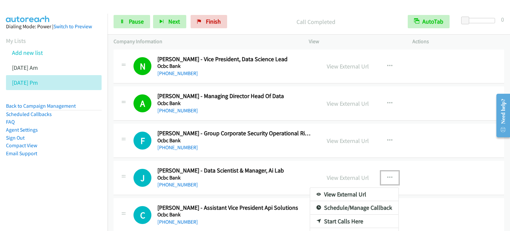
click at [345, 215] on link "Start Calls Here" at bounding box center [354, 221] width 88 height 13
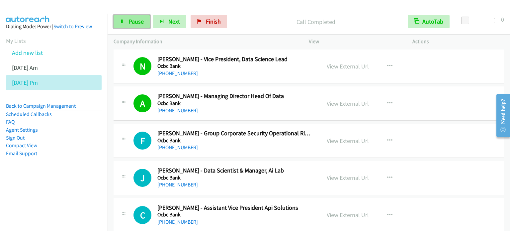
click at [137, 19] on span "Pause" at bounding box center [136, 22] width 15 height 8
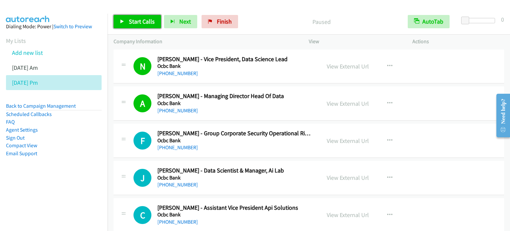
click at [137, 19] on span "Start Calls" at bounding box center [142, 22] width 26 height 8
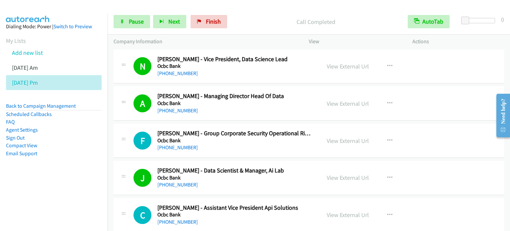
click at [80, 160] on aside "Dialing Mode: Power | Switch to Preview My Lists Add new list Aug 11 Am Aug 11 …" at bounding box center [54, 101] width 108 height 174
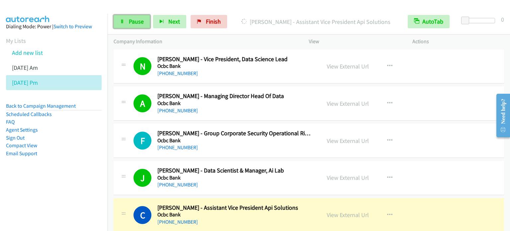
click at [142, 25] on span "Pause" at bounding box center [136, 22] width 15 height 8
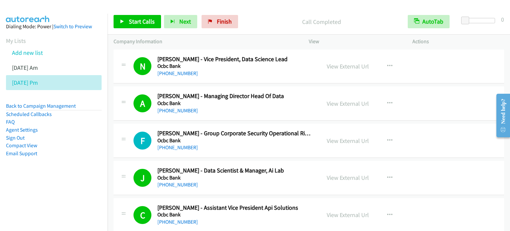
click at [87, 180] on aside "Dialing Mode: Power | Switch to Preview My Lists Add new list Aug 11 Am Aug 11 …" at bounding box center [54, 101] width 108 height 174
click at [139, 23] on span "Start Calls" at bounding box center [142, 22] width 26 height 8
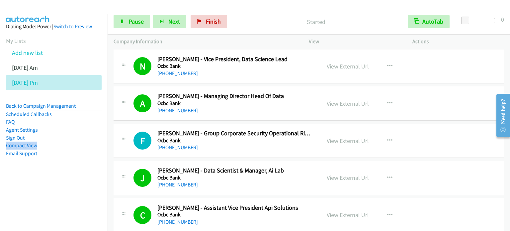
drag, startPoint x: 76, startPoint y: 142, endPoint x: 131, endPoint y: 75, distance: 86.9
click at [78, 142] on ul "Back to Campaign Management Scheduled Callbacks FAQ Agent Settings Sign Out Com…" at bounding box center [54, 129] width 96 height 55
click at [133, 21] on span "Pause" at bounding box center [136, 22] width 15 height 8
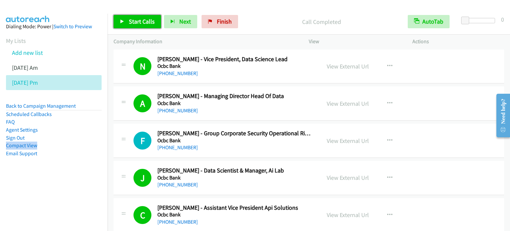
click at [144, 24] on span "Start Calls" at bounding box center [142, 22] width 26 height 8
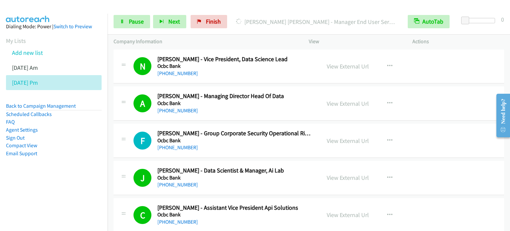
click at [80, 151] on li "Email Support" at bounding box center [54, 154] width 96 height 8
click at [137, 20] on span "Pause" at bounding box center [136, 22] width 15 height 8
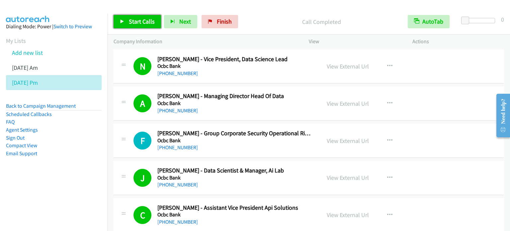
click at [145, 22] on span "Start Calls" at bounding box center [142, 22] width 26 height 8
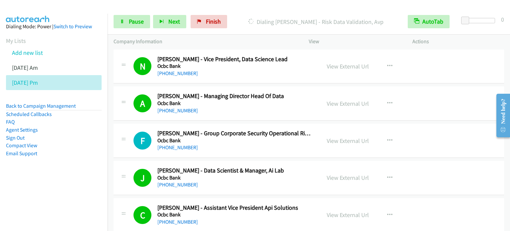
click at [30, 172] on aside "Dialing Mode: Power | Switch to Preview My Lists Add new list Aug 11 Am Aug 11 …" at bounding box center [54, 101] width 108 height 174
click at [125, 25] on link "Pause" at bounding box center [132, 21] width 37 height 13
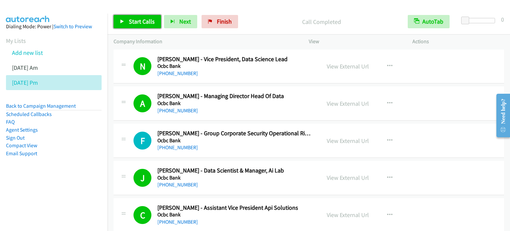
click at [137, 23] on span "Start Calls" at bounding box center [142, 22] width 26 height 8
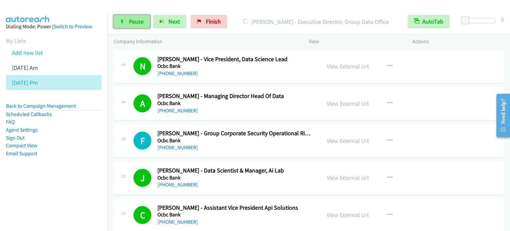
click at [120, 28] on link "Pause" at bounding box center [132, 21] width 37 height 13
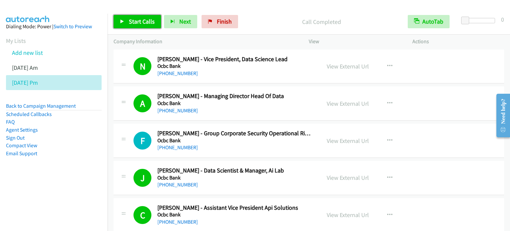
click at [147, 20] on span "Start Calls" at bounding box center [142, 22] width 26 height 8
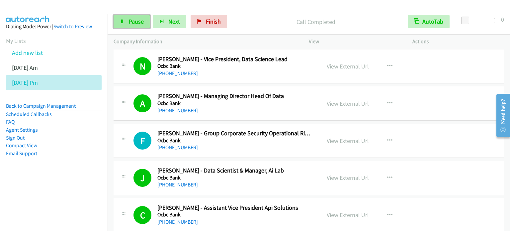
click at [127, 21] on link "Pause" at bounding box center [132, 21] width 37 height 13
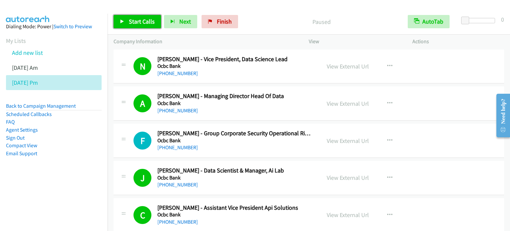
click at [128, 21] on link "Start Calls" at bounding box center [138, 21] width 48 height 13
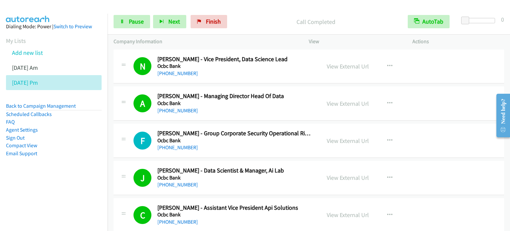
drag, startPoint x: 52, startPoint y: 176, endPoint x: 87, endPoint y: 96, distance: 87.5
click at [52, 175] on aside "Dialing Mode: Power | Switch to Preview My Lists Add new list Aug 11 Am Aug 11 …" at bounding box center [54, 101] width 108 height 174
click at [62, 194] on nav "Dialing Mode: Power | Switch to Preview My Lists Add new list Aug 11 Am Aug 11 …" at bounding box center [54, 129] width 108 height 231
click at [137, 21] on span "Pause" at bounding box center [136, 22] width 15 height 8
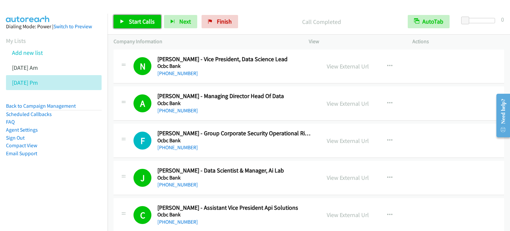
click at [153, 19] on span "Start Calls" at bounding box center [142, 22] width 26 height 8
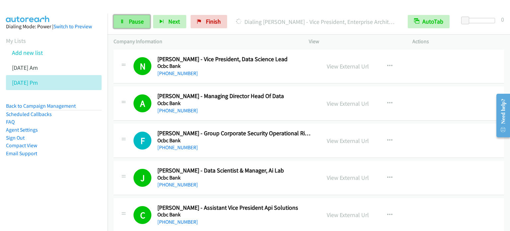
click at [142, 23] on span "Pause" at bounding box center [136, 22] width 15 height 8
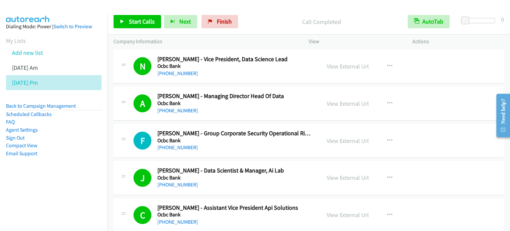
scroll to position [7375, 0]
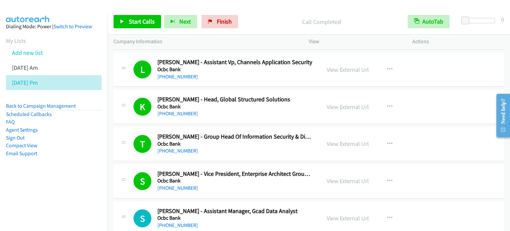
click at [377, 15] on div "Call Completed" at bounding box center [321, 21] width 161 height 13
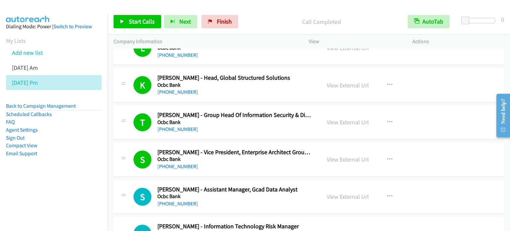
scroll to position [7408, 0]
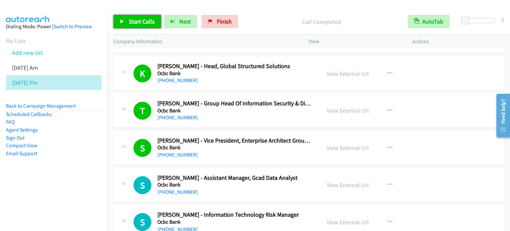
click at [135, 23] on span "Start Calls" at bounding box center [142, 22] width 26 height 8
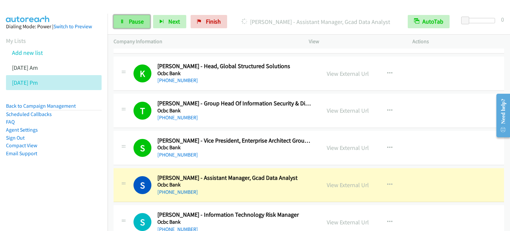
click at [130, 20] on span "Pause" at bounding box center [136, 22] width 15 height 8
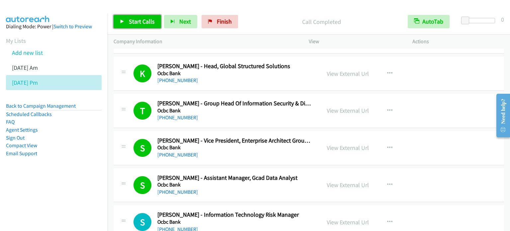
click at [144, 23] on span "Start Calls" at bounding box center [142, 22] width 26 height 8
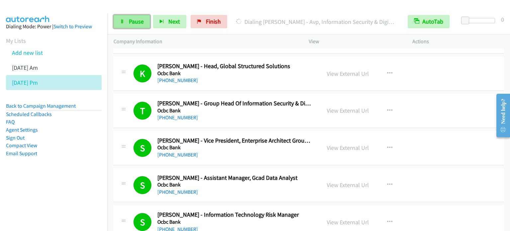
click at [133, 20] on span "Pause" at bounding box center [136, 22] width 15 height 8
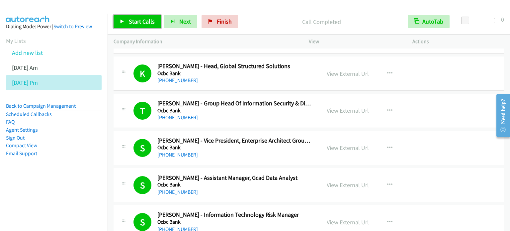
click at [127, 20] on link "Start Calls" at bounding box center [138, 21] width 48 height 13
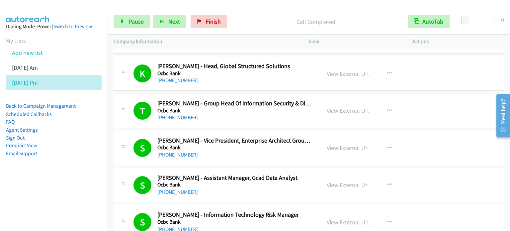
click at [51, 207] on nav "Dialing Mode: Power | Switch to Preview My Lists Add new list Aug 11 Am Aug 11 …" at bounding box center [54, 129] width 108 height 231
click at [132, 23] on span "Pause" at bounding box center [136, 22] width 15 height 8
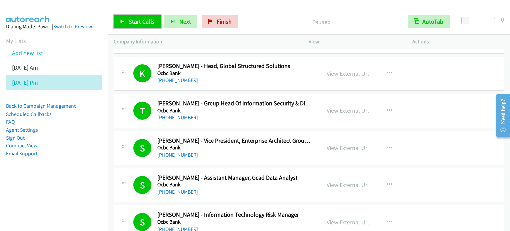
click at [132, 23] on span "Start Calls" at bounding box center [142, 22] width 26 height 8
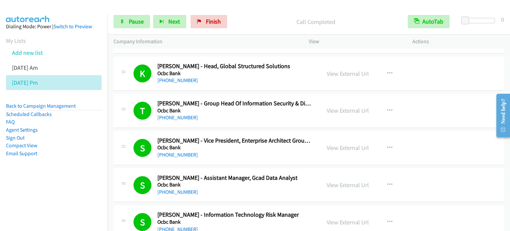
click at [81, 183] on aside "Dialing Mode: Power | Switch to Preview My Lists Add new list Aug 11 Am Aug 11 …" at bounding box center [54, 101] width 108 height 174
click at [139, 19] on span "Pause" at bounding box center [136, 22] width 15 height 8
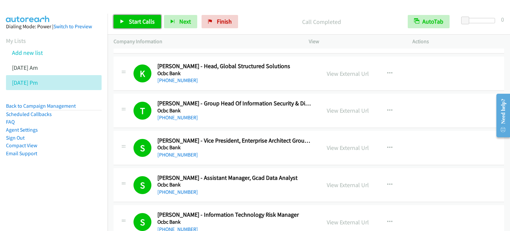
click at [136, 20] on span "Start Calls" at bounding box center [142, 22] width 26 height 8
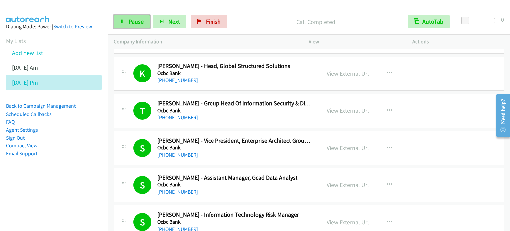
click at [140, 22] on span "Pause" at bounding box center [136, 22] width 15 height 8
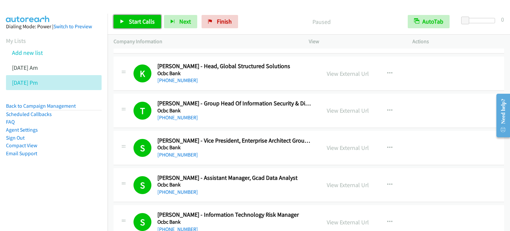
click at [135, 20] on span "Start Calls" at bounding box center [142, 22] width 26 height 8
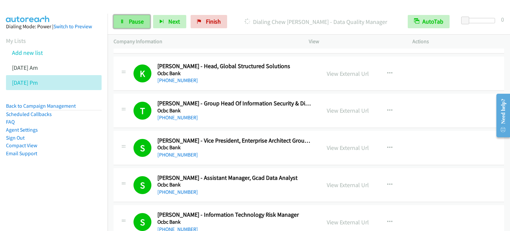
click at [135, 24] on span "Pause" at bounding box center [136, 22] width 15 height 8
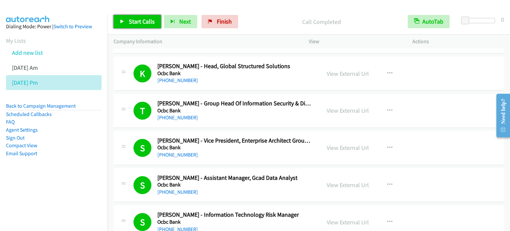
click at [141, 18] on span "Start Calls" at bounding box center [142, 22] width 26 height 8
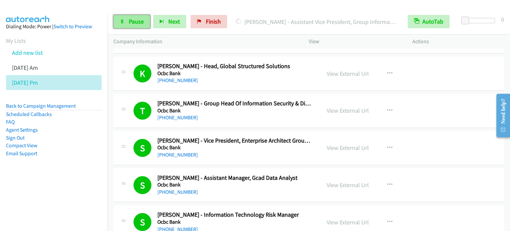
click at [138, 19] on span "Pause" at bounding box center [136, 22] width 15 height 8
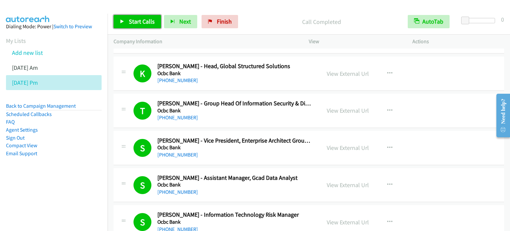
click at [149, 16] on link "Start Calls" at bounding box center [138, 21] width 48 height 13
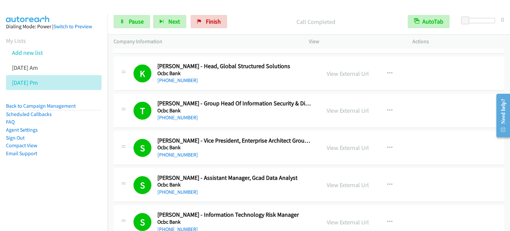
drag, startPoint x: 94, startPoint y: 180, endPoint x: 138, endPoint y: 60, distance: 128.2
click at [94, 180] on aside "Dialing Mode: Power | Switch to Preview My Lists Add new list Aug 11 Am Aug 11 …" at bounding box center [54, 101] width 108 height 174
click at [136, 18] on span "Pause" at bounding box center [136, 22] width 15 height 8
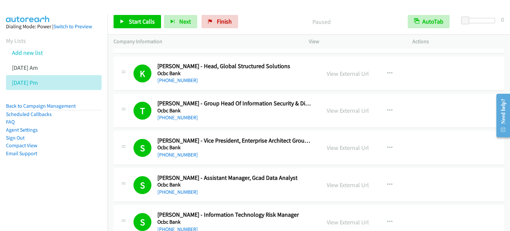
click at [290, 8] on div at bounding box center [252, 13] width 504 height 26
click at [76, 162] on aside "Dialing Mode: Power | Switch to Preview My Lists Add new list Aug 11 Am Aug 11 …" at bounding box center [54, 101] width 108 height 174
click at [140, 25] on link "Start Calls" at bounding box center [138, 21] width 48 height 13
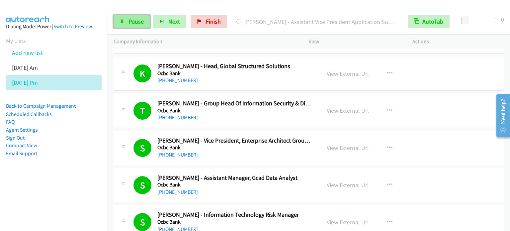
click at [132, 24] on span "Pause" at bounding box center [136, 22] width 15 height 8
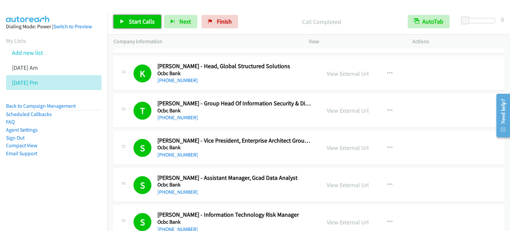
click at [142, 24] on span "Start Calls" at bounding box center [142, 22] width 26 height 8
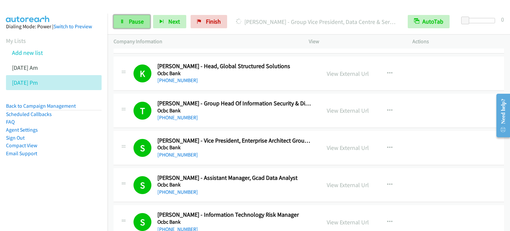
click at [134, 20] on span "Pause" at bounding box center [136, 22] width 15 height 8
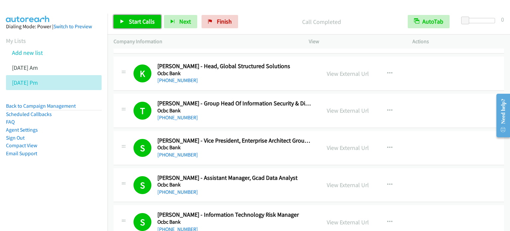
click at [136, 21] on span "Start Calls" at bounding box center [142, 22] width 26 height 8
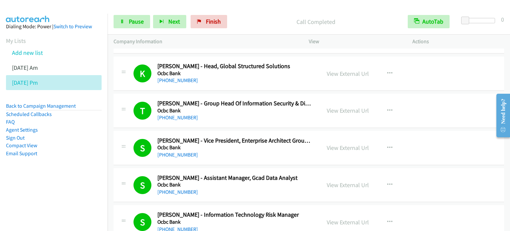
click at [64, 161] on aside "Dialing Mode: Power | Switch to Preview My Lists Add new list Aug 11 Am Aug 11 …" at bounding box center [54, 101] width 108 height 174
click at [137, 21] on span "Pause" at bounding box center [136, 22] width 15 height 8
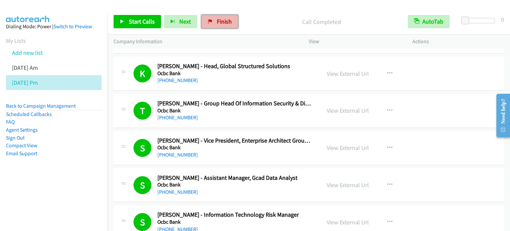
click at [225, 27] on link "Finish" at bounding box center [220, 21] width 37 height 13
